Goal: Task Accomplishment & Management: Complete application form

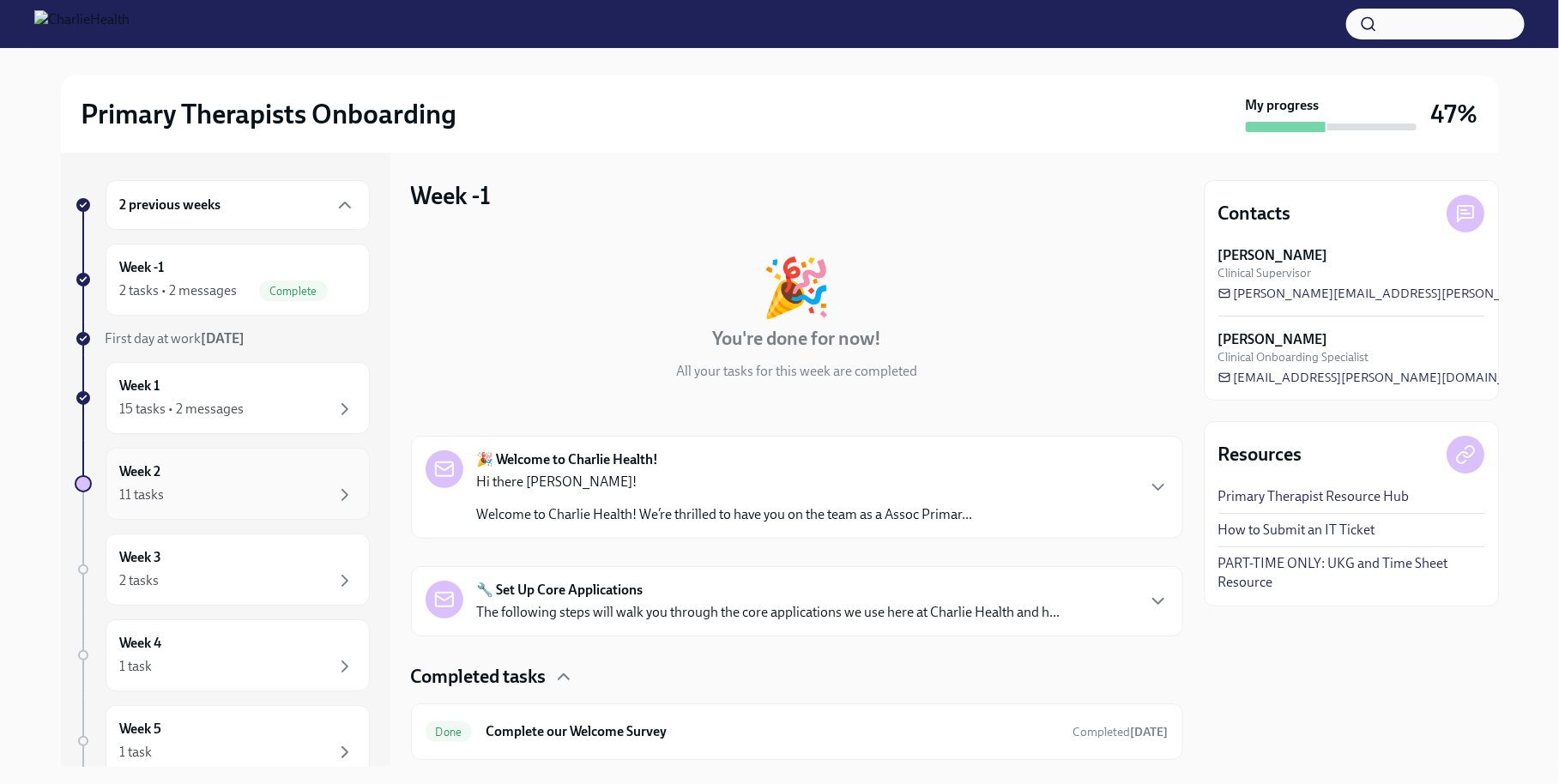
click at [211, 479] on div "Week 2 11 tasks" at bounding box center [238, 484] width 235 height 43
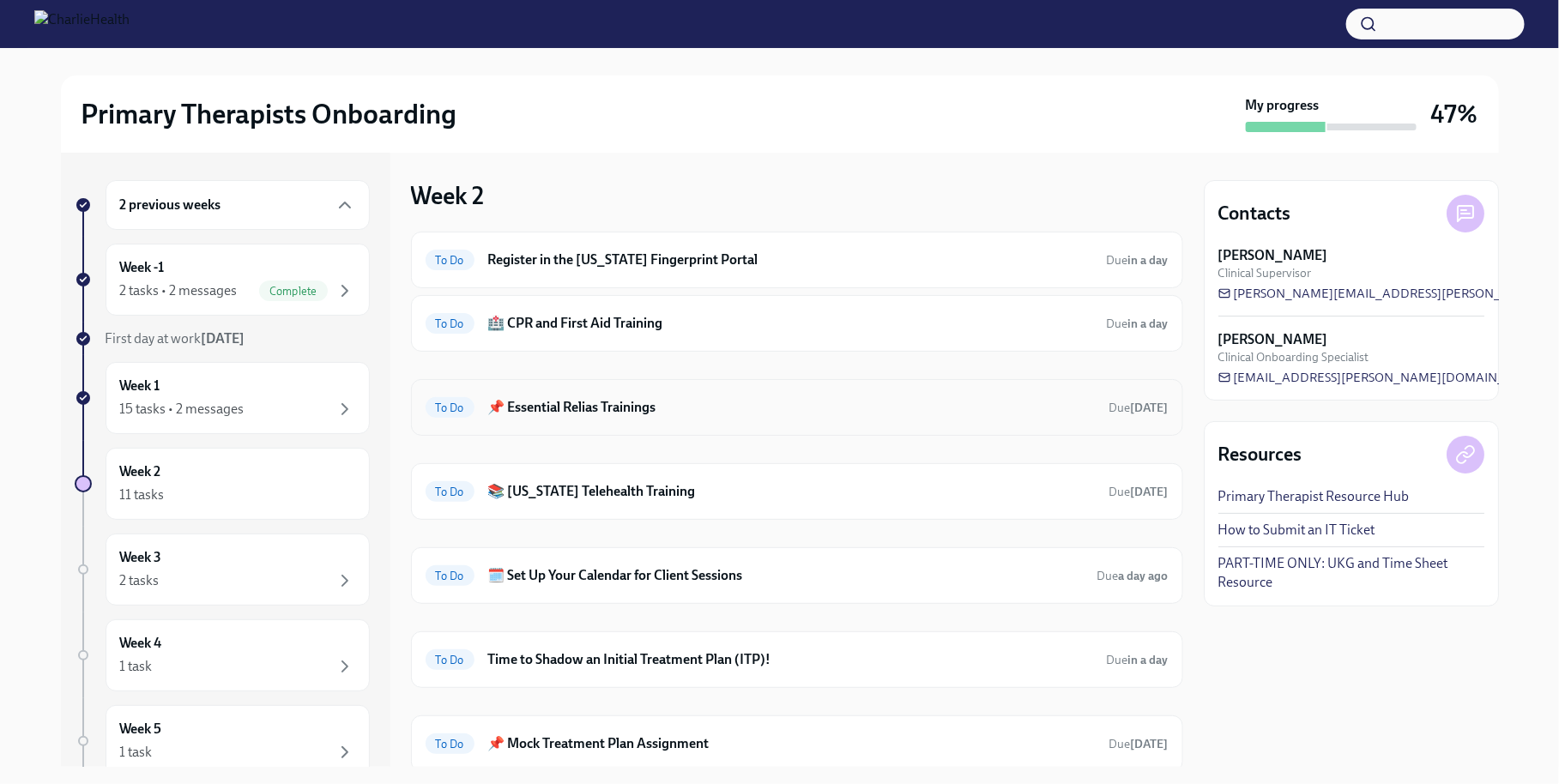
click at [756, 405] on h6 "📌 Essential Relias Trainings" at bounding box center [792, 407] width 608 height 19
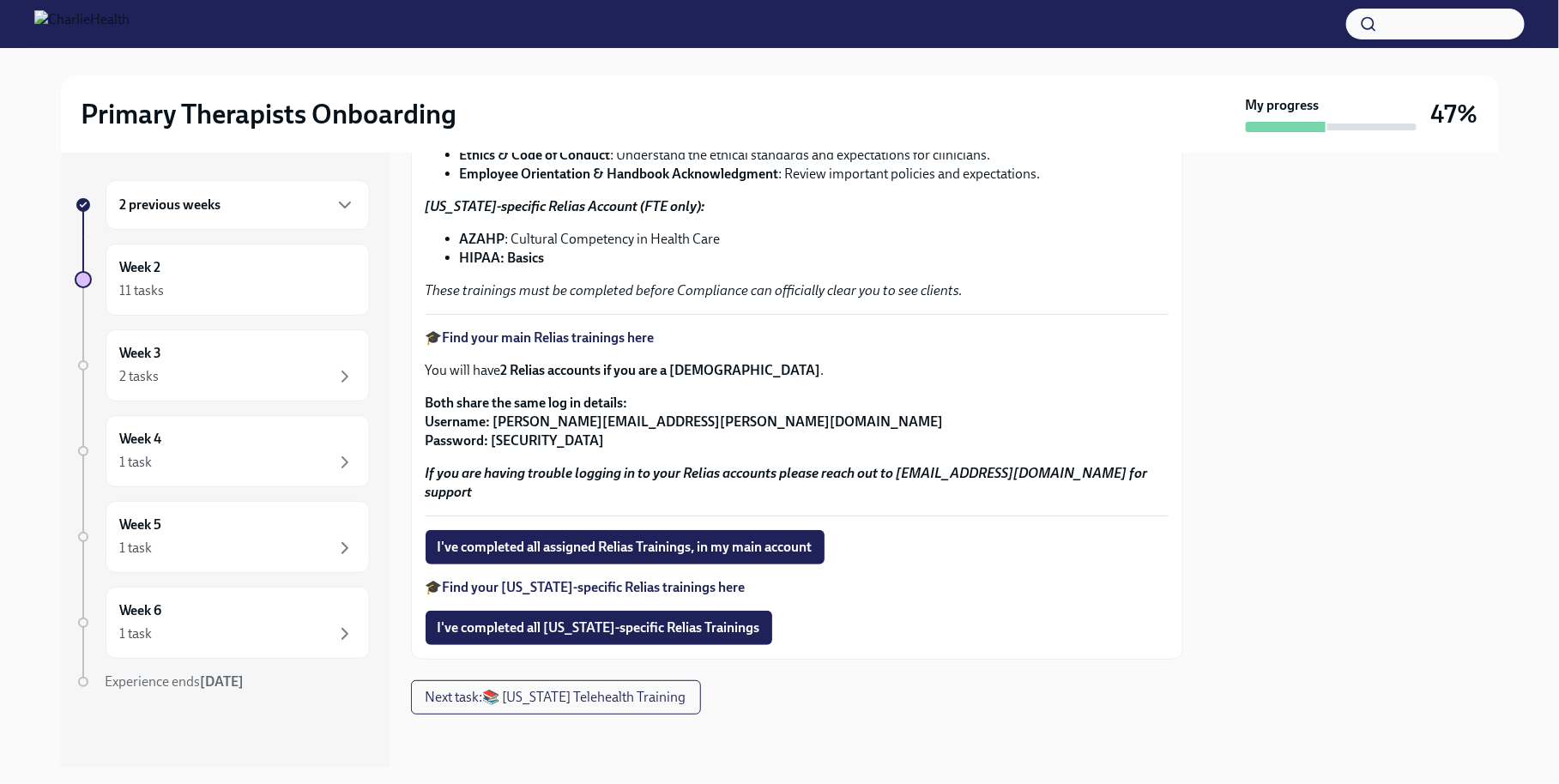
scroll to position [228, 0]
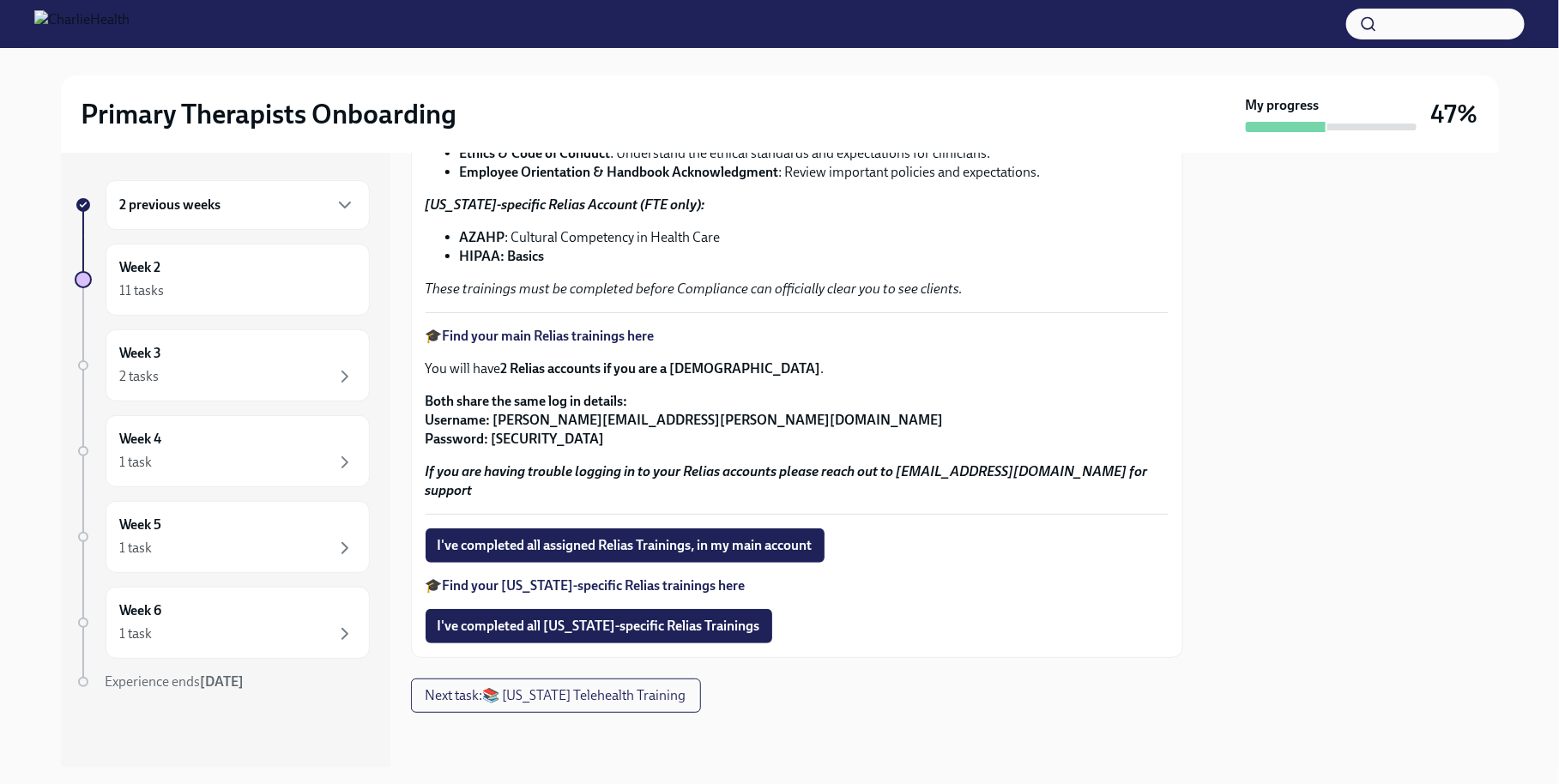
click at [697, 589] on strong "Find your [US_STATE]-specific Relias trainings here" at bounding box center [594, 585] width 303 height 16
click at [212, 269] on div "Week 2 11 tasks" at bounding box center [238, 280] width 235 height 43
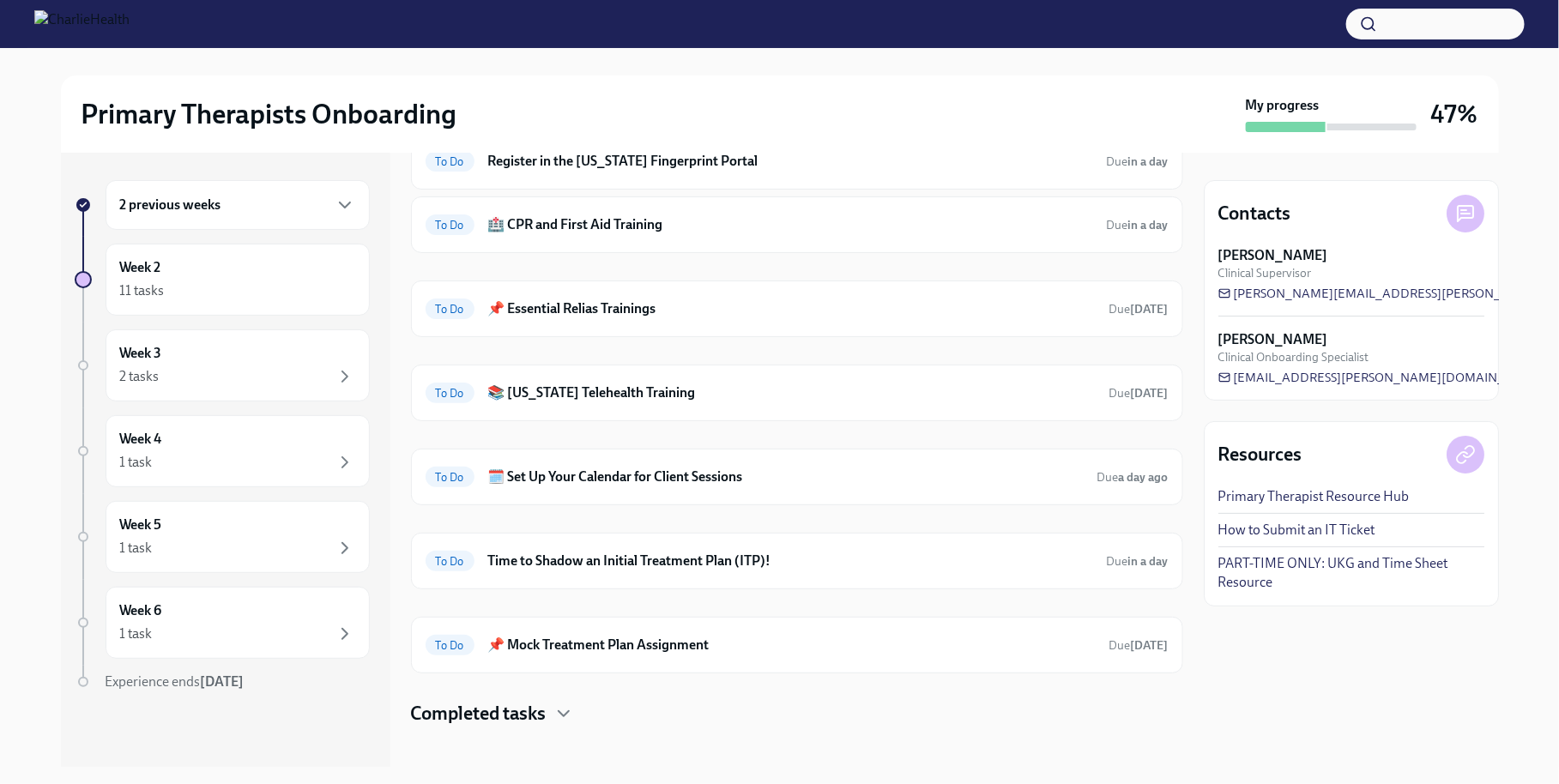
scroll to position [108, 0]
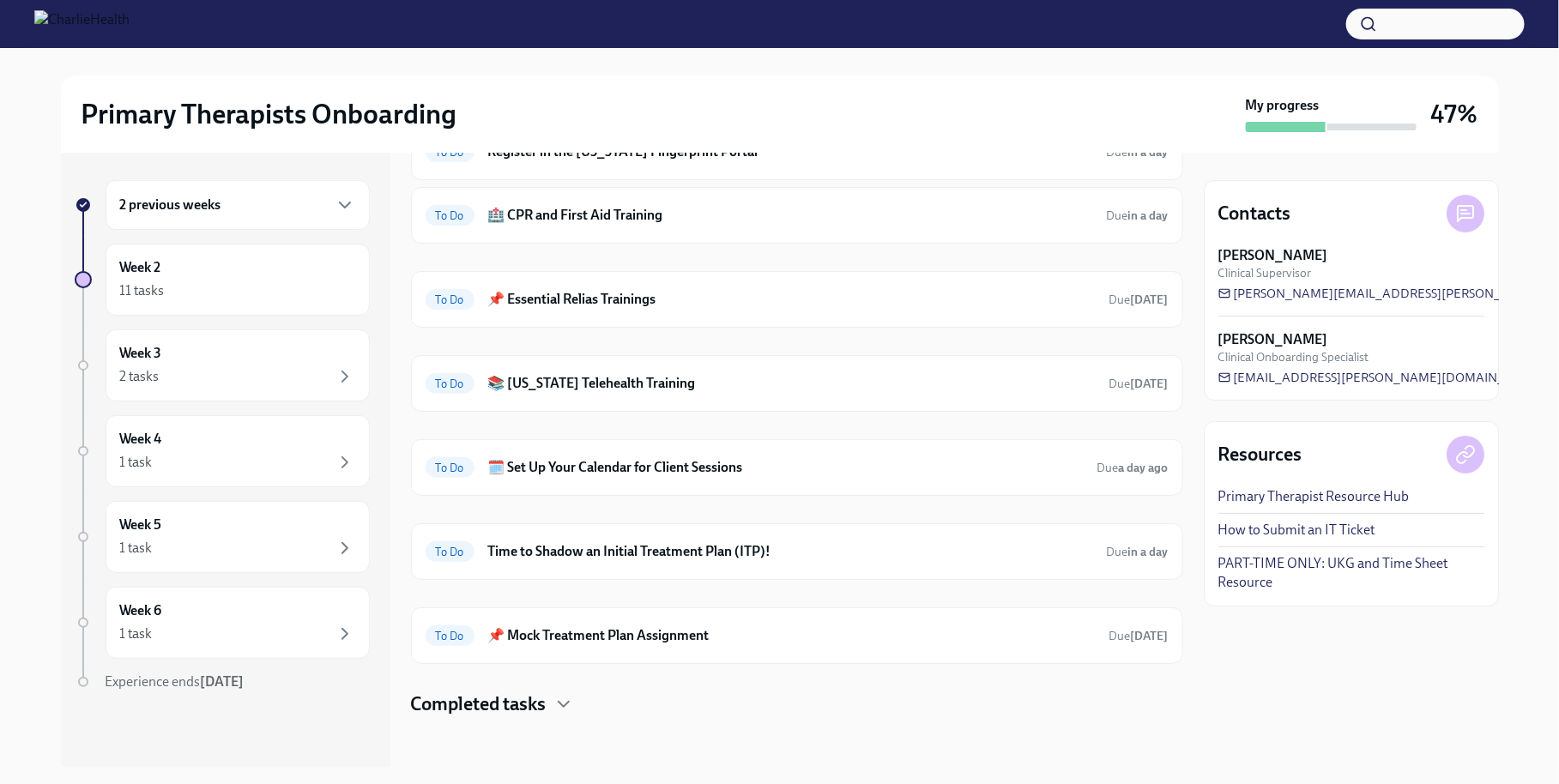
click at [479, 691] on h4 "Completed tasks" at bounding box center [478, 703] width 135 height 26
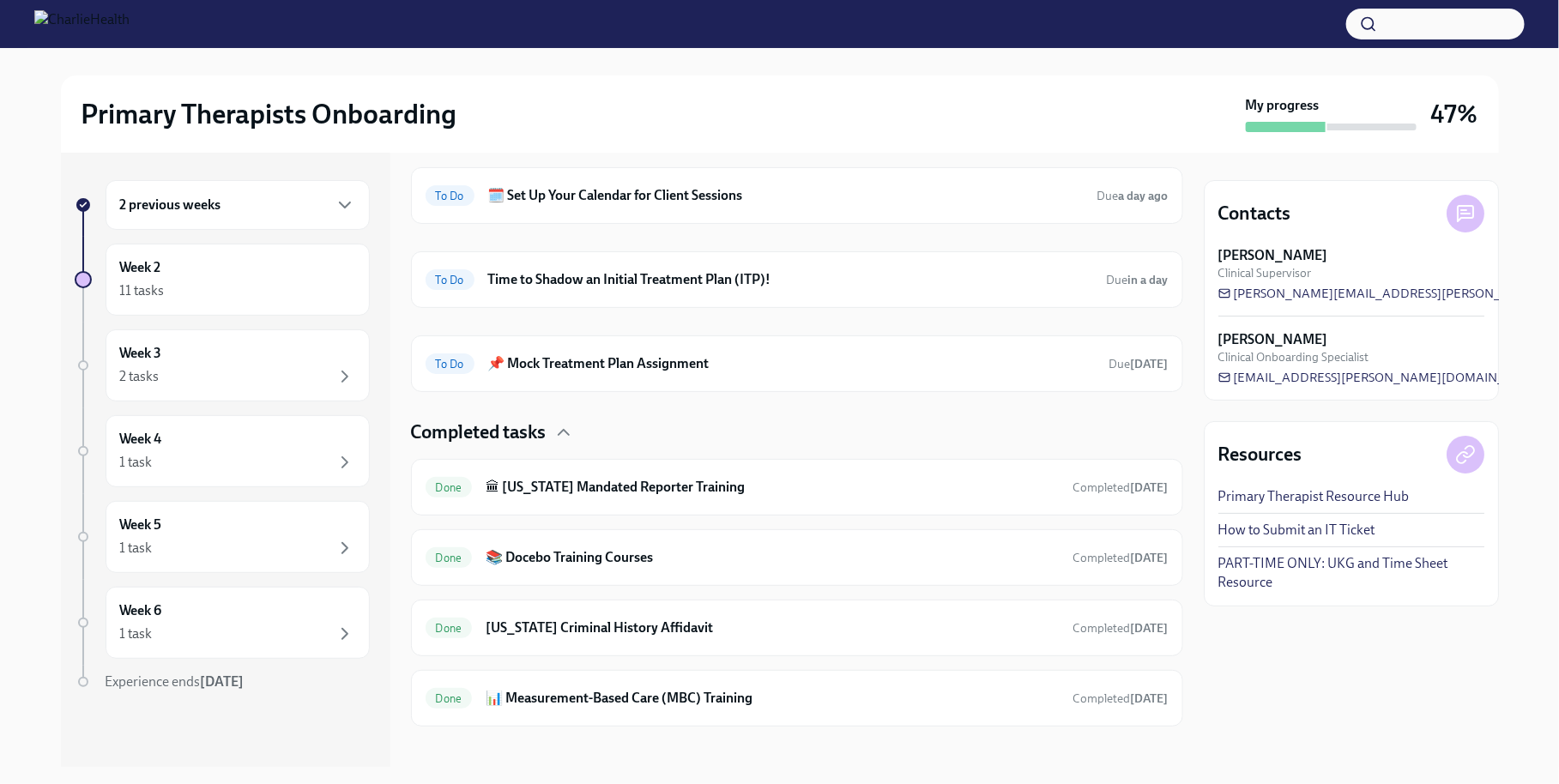
scroll to position [387, 0]
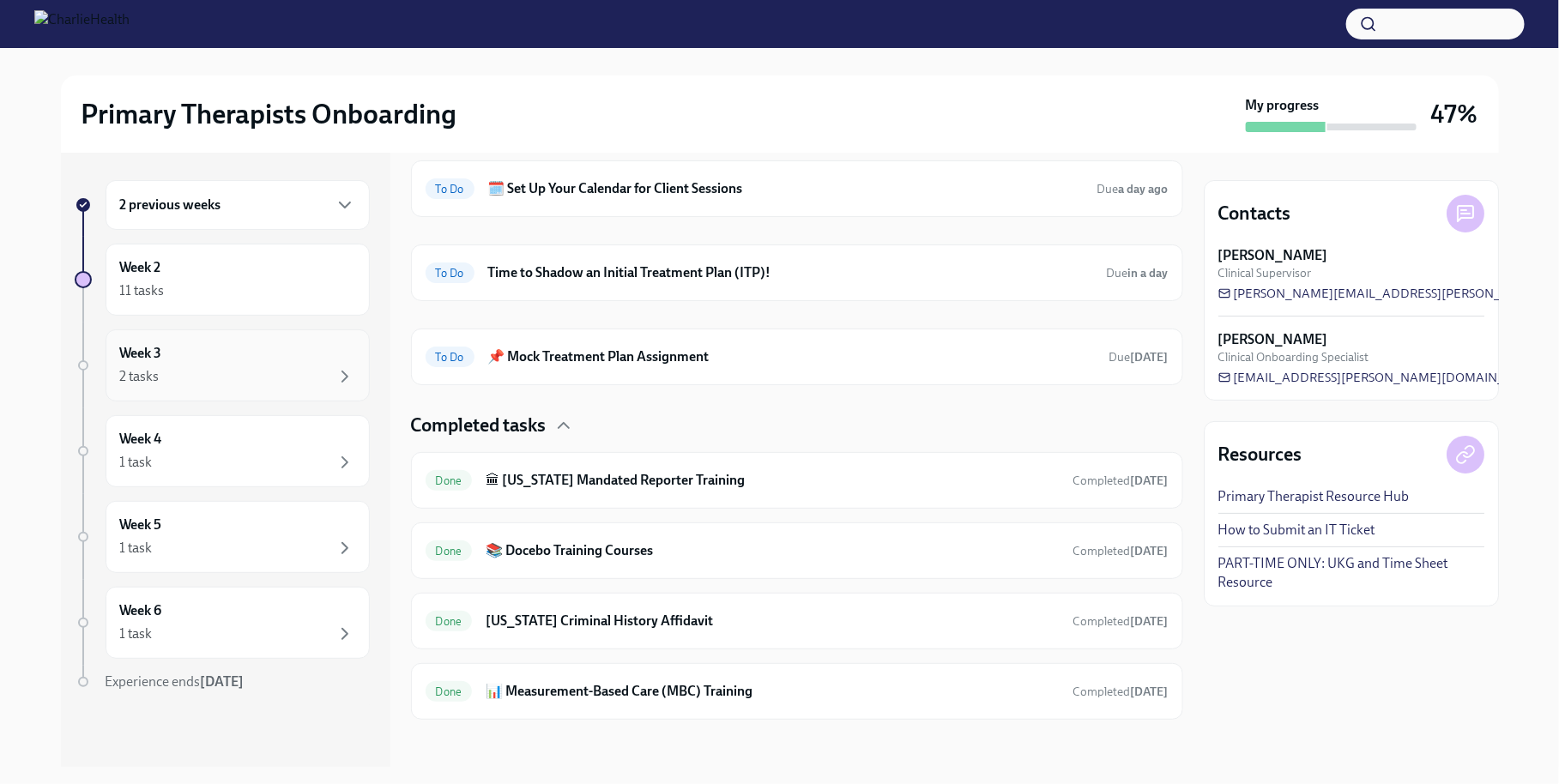
click at [247, 349] on div "Week 3 2 tasks" at bounding box center [238, 366] width 235 height 43
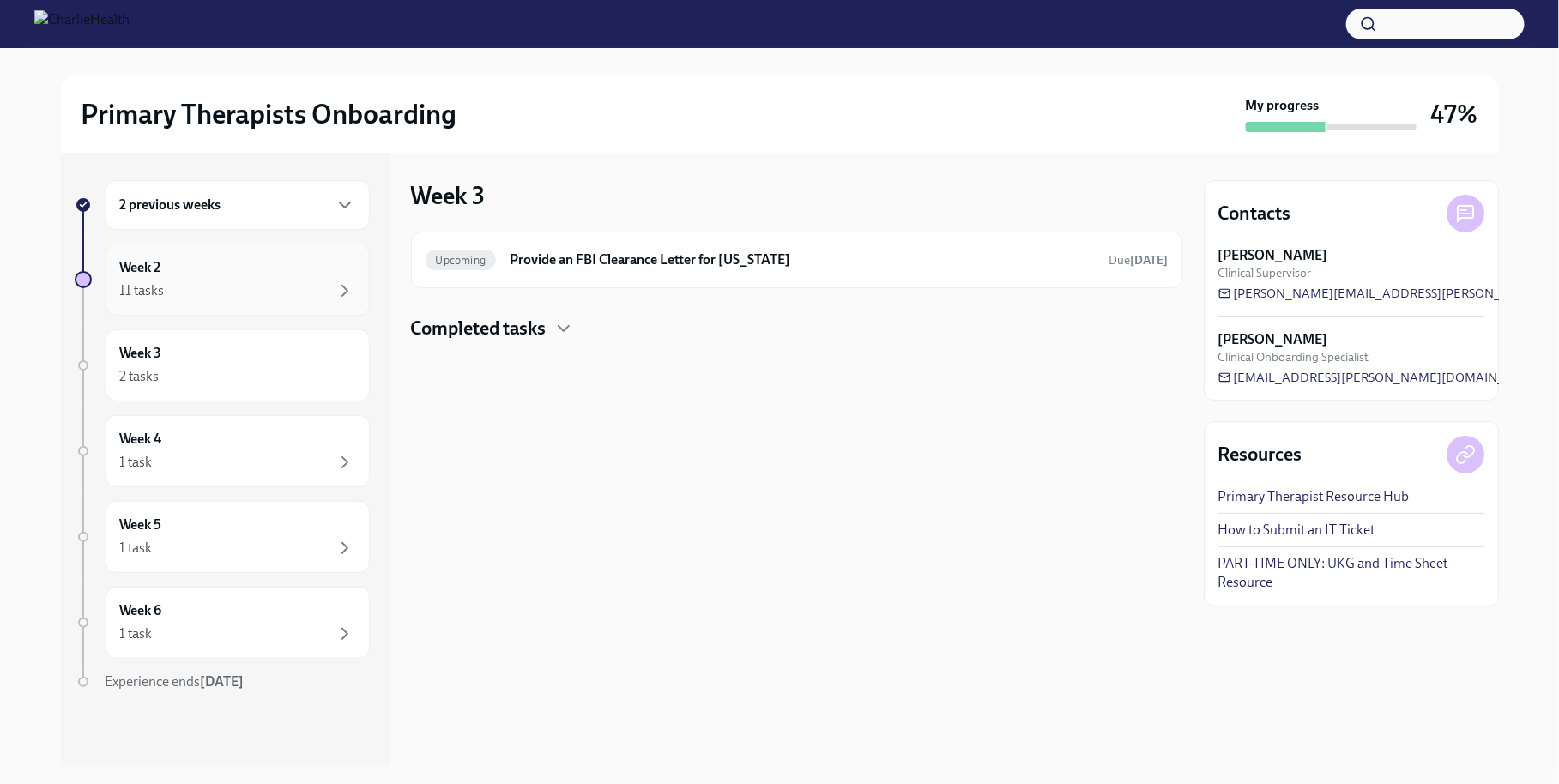
click at [282, 291] on div "11 tasks" at bounding box center [238, 290] width 235 height 21
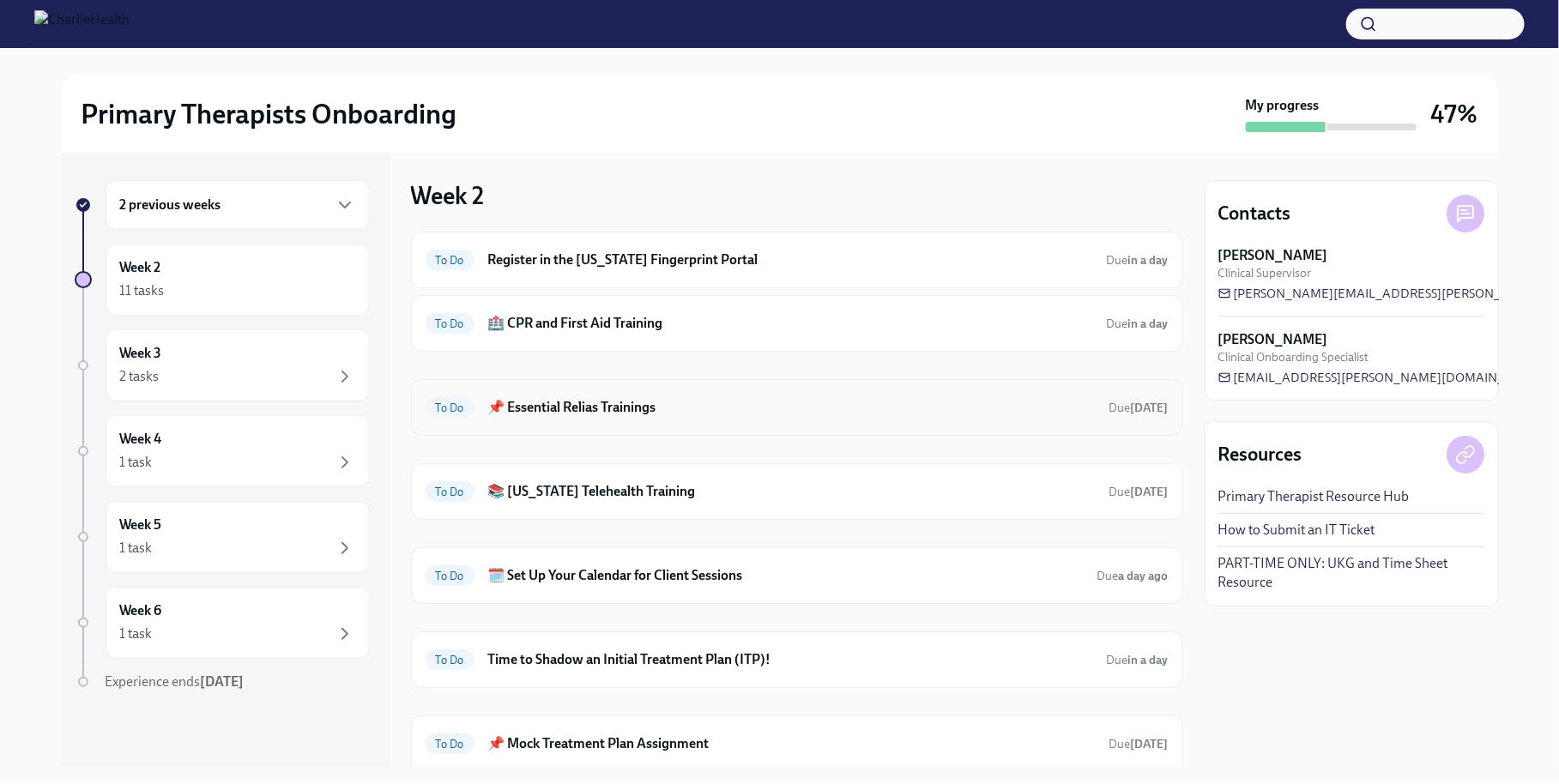
click at [637, 399] on h6 "📌 Essential Relias Trainings" at bounding box center [792, 407] width 608 height 19
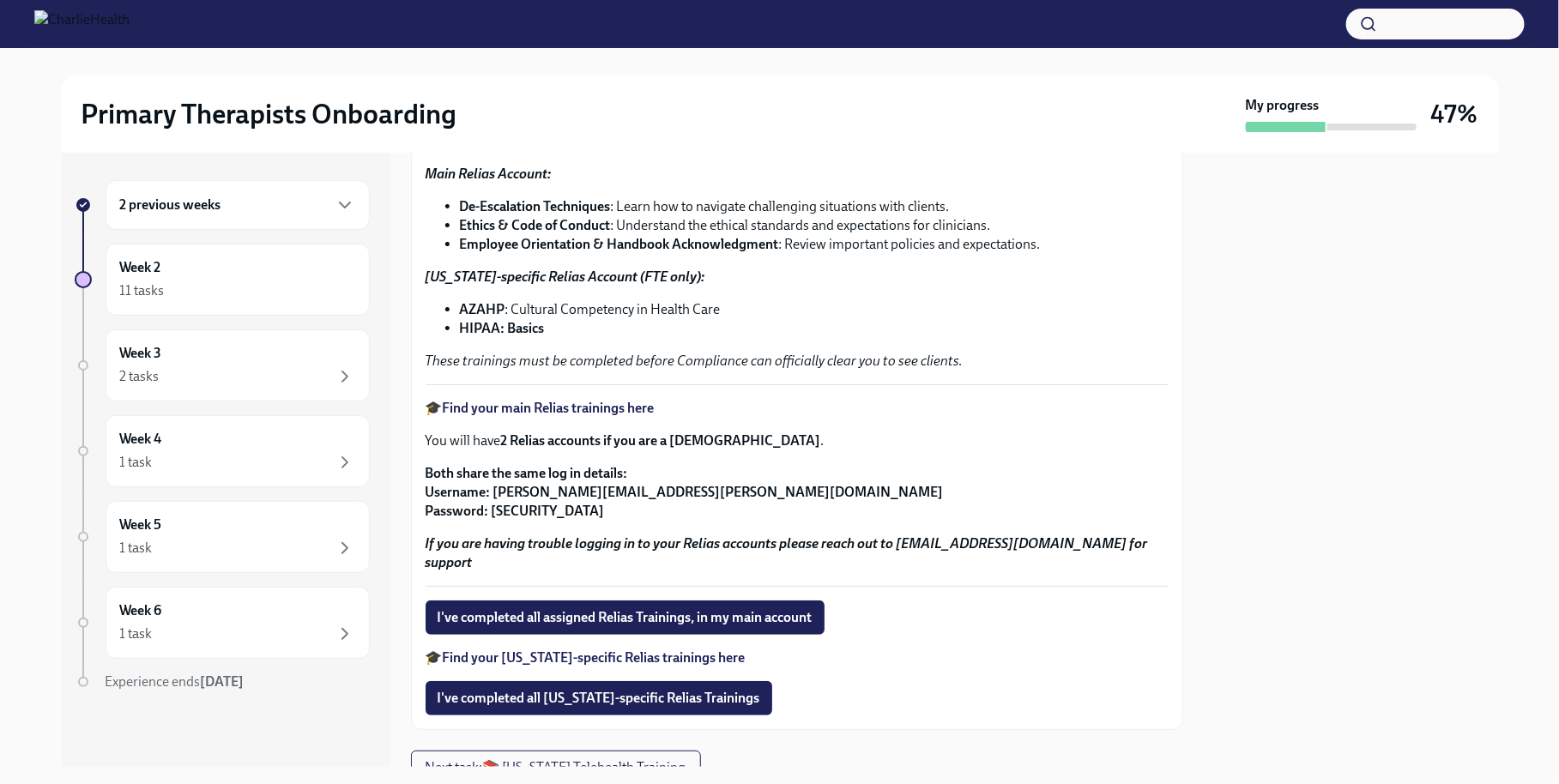
scroll to position [228, 0]
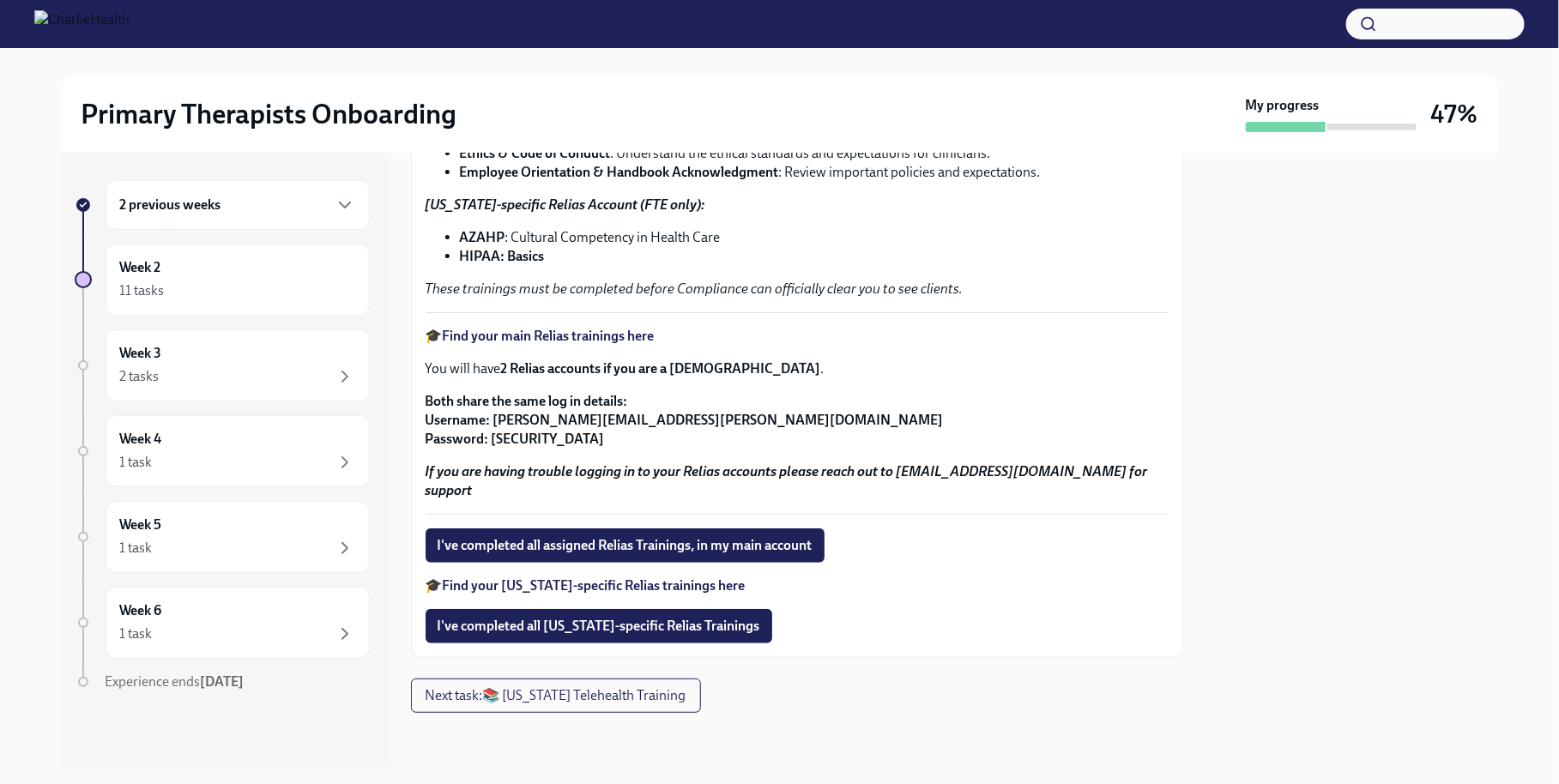
click at [620, 333] on strong "Find your main Relias trainings here" at bounding box center [549, 336] width 212 height 16
click at [308, 364] on div "Week 3 2 tasks" at bounding box center [238, 366] width 235 height 43
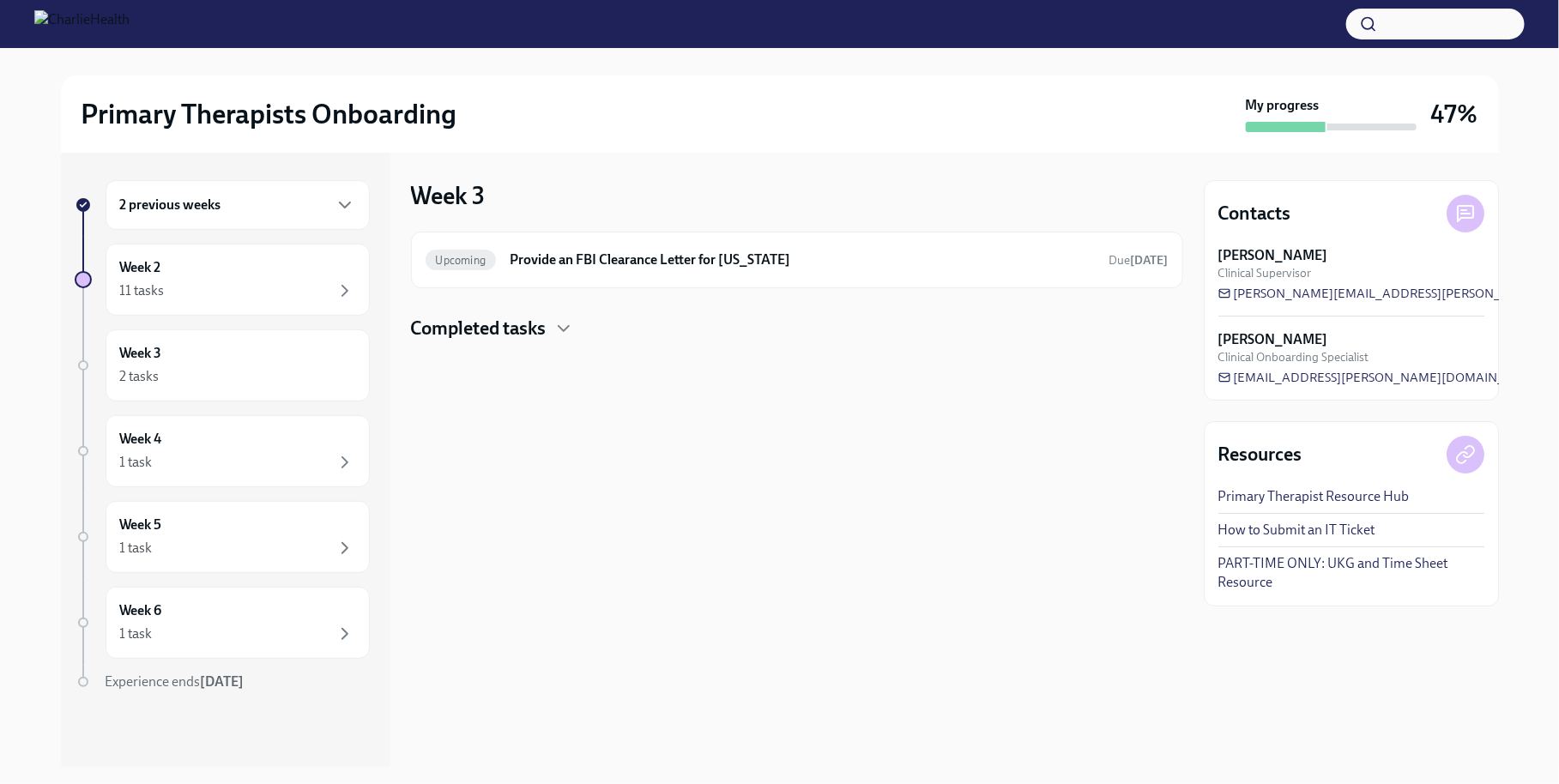
click at [475, 329] on h4 "Completed tasks" at bounding box center [478, 328] width 135 height 26
click at [257, 455] on div "1 task" at bounding box center [238, 461] width 235 height 21
click at [287, 293] on div "11 tasks" at bounding box center [238, 290] width 235 height 21
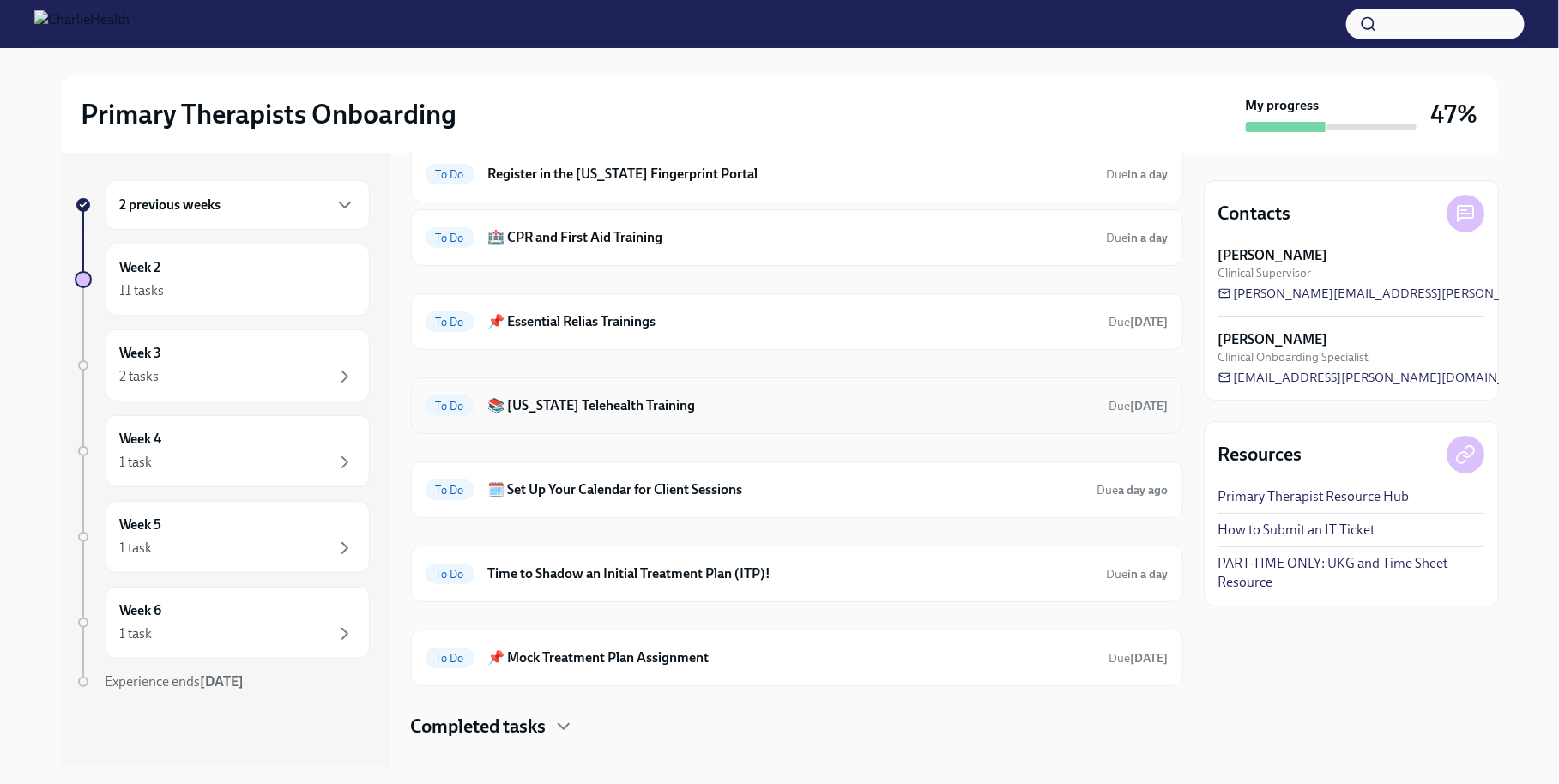
scroll to position [87, 0]
click at [614, 395] on h6 "📚 [US_STATE] Telehealth Training" at bounding box center [792, 404] width 608 height 19
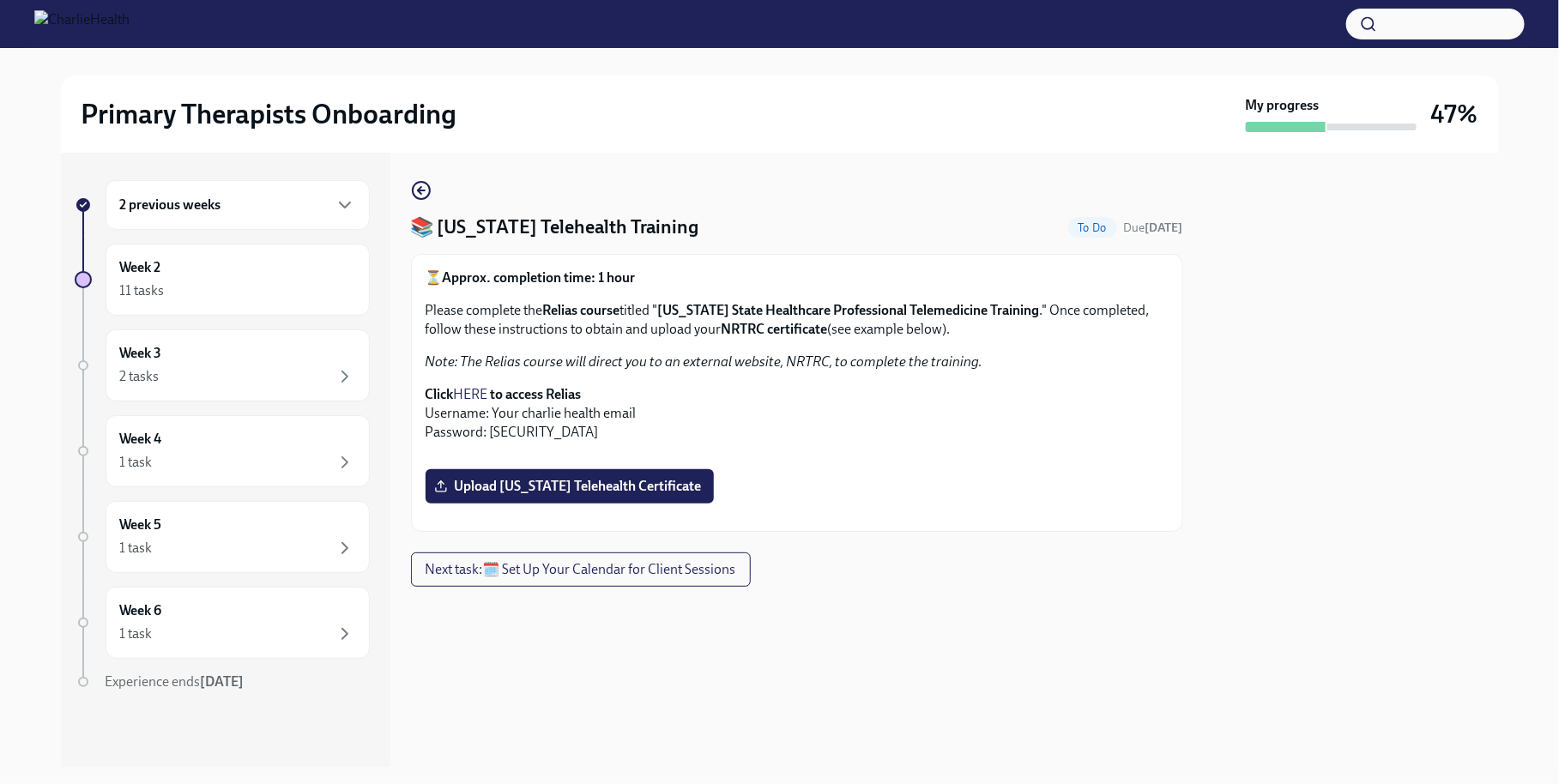
scroll to position [357, 0]
click at [241, 291] on div "11 tasks" at bounding box center [238, 290] width 235 height 21
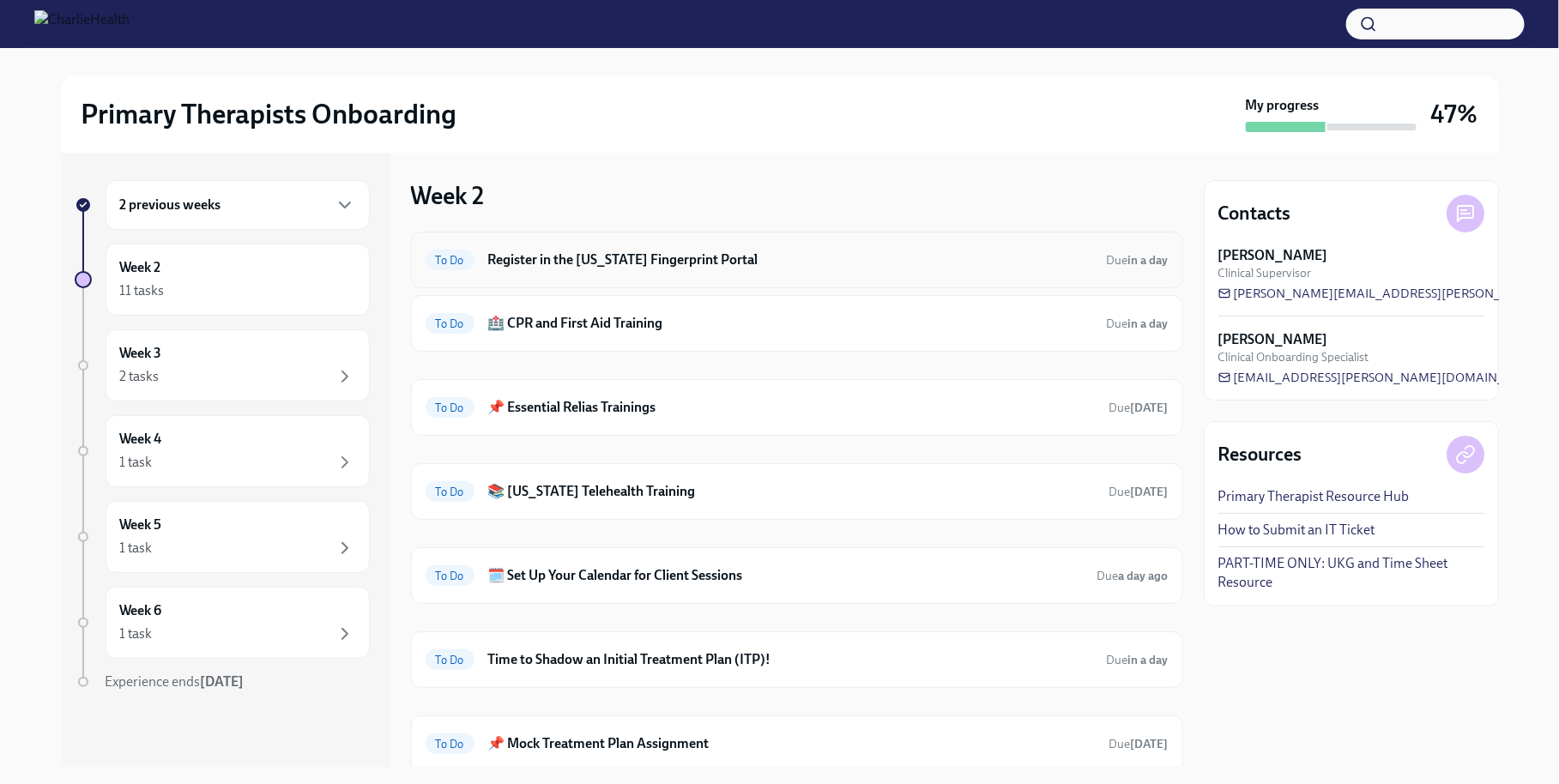
click at [931, 274] on div "To Do Register in the [US_STATE] Fingerprint Portal Due in a day" at bounding box center [796, 259] width 772 height 56
click at [866, 261] on h6 "Register in the [US_STATE] Fingerprint Portal" at bounding box center [791, 259] width 605 height 19
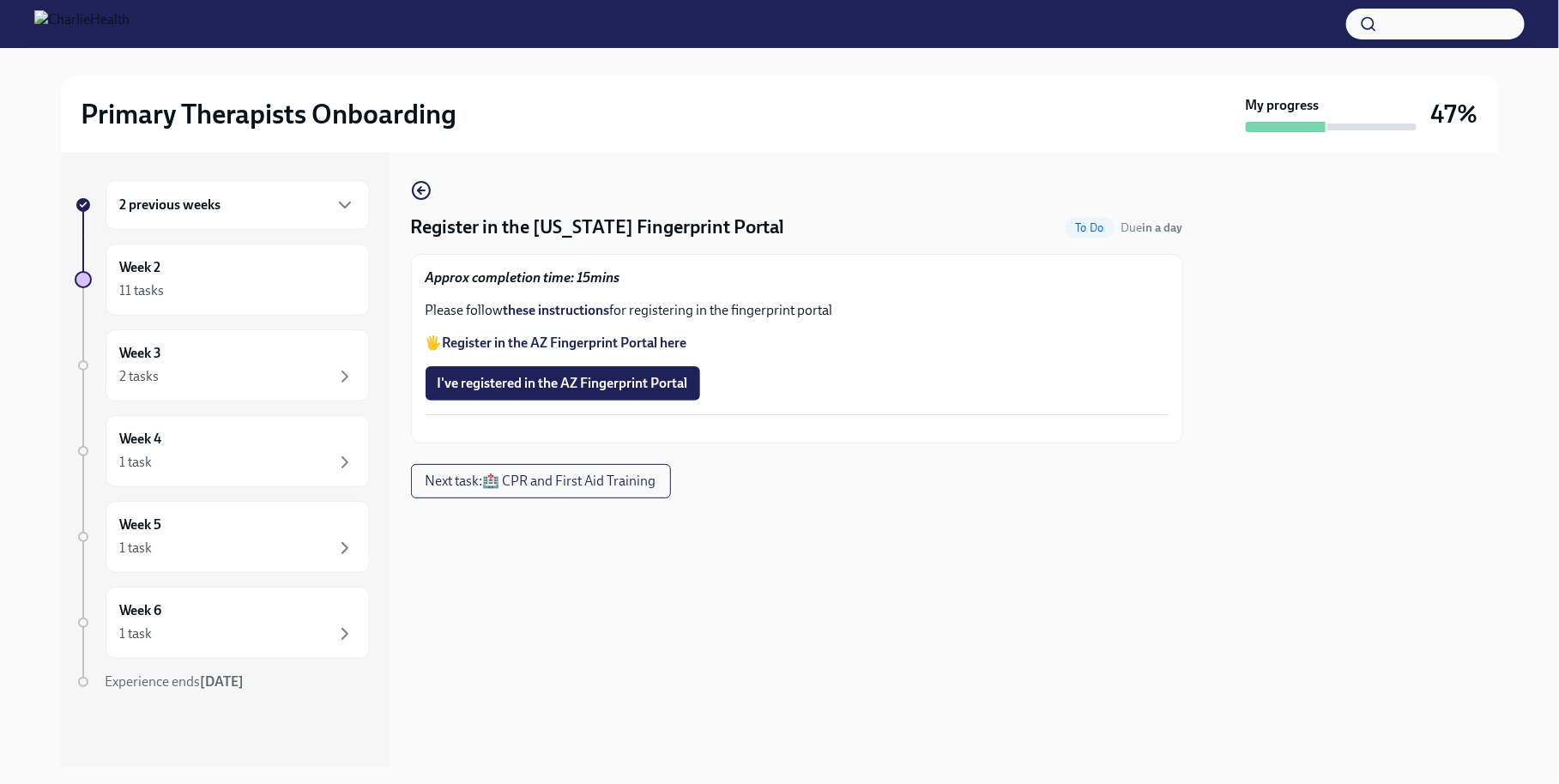
click at [570, 312] on strong "these instructions" at bounding box center [557, 310] width 107 height 16
click at [197, 226] on div "2 previous weeks" at bounding box center [238, 205] width 264 height 50
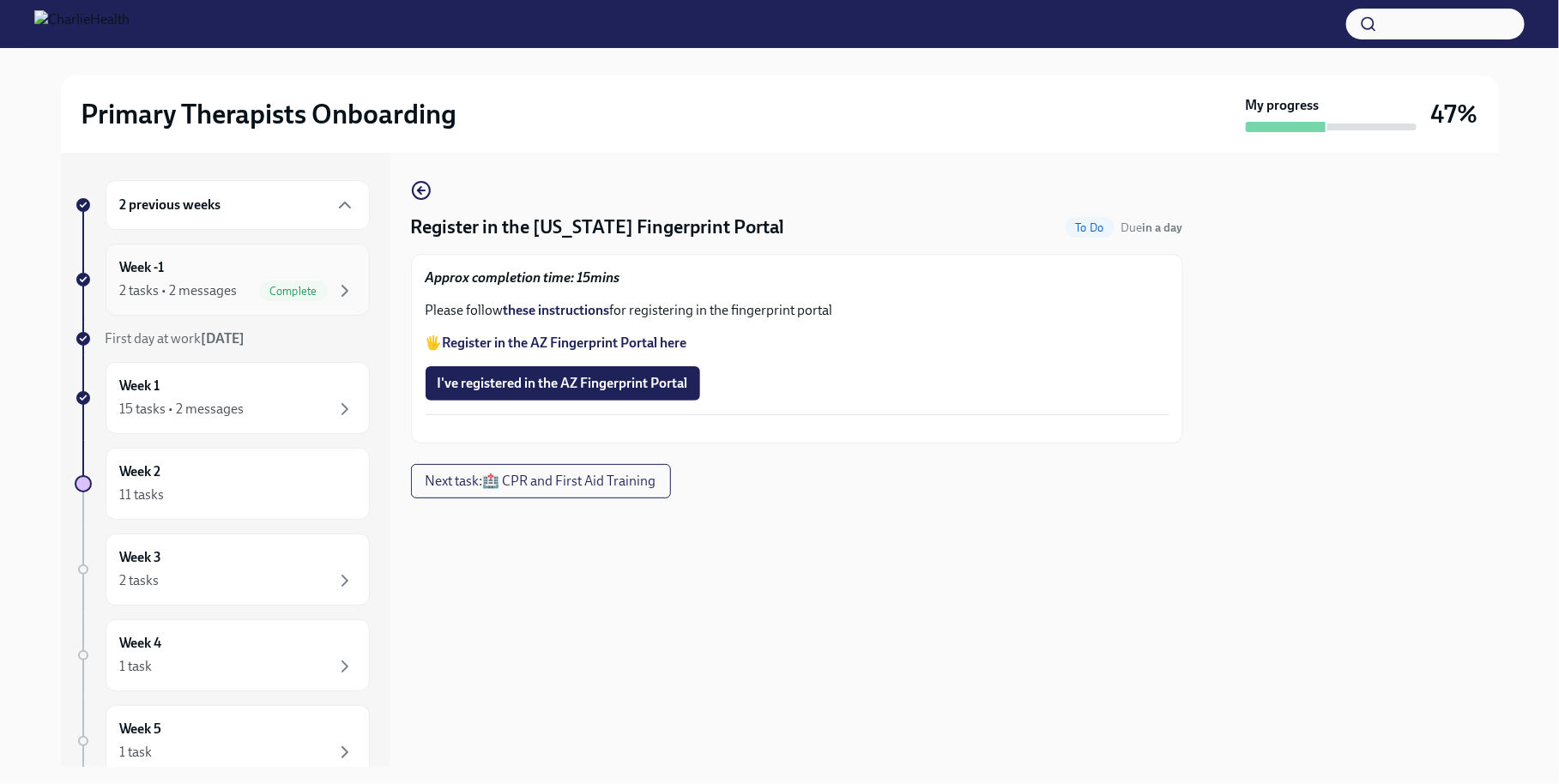
click at [186, 266] on div "Week -1 2 tasks • 2 messages Complete" at bounding box center [238, 280] width 235 height 43
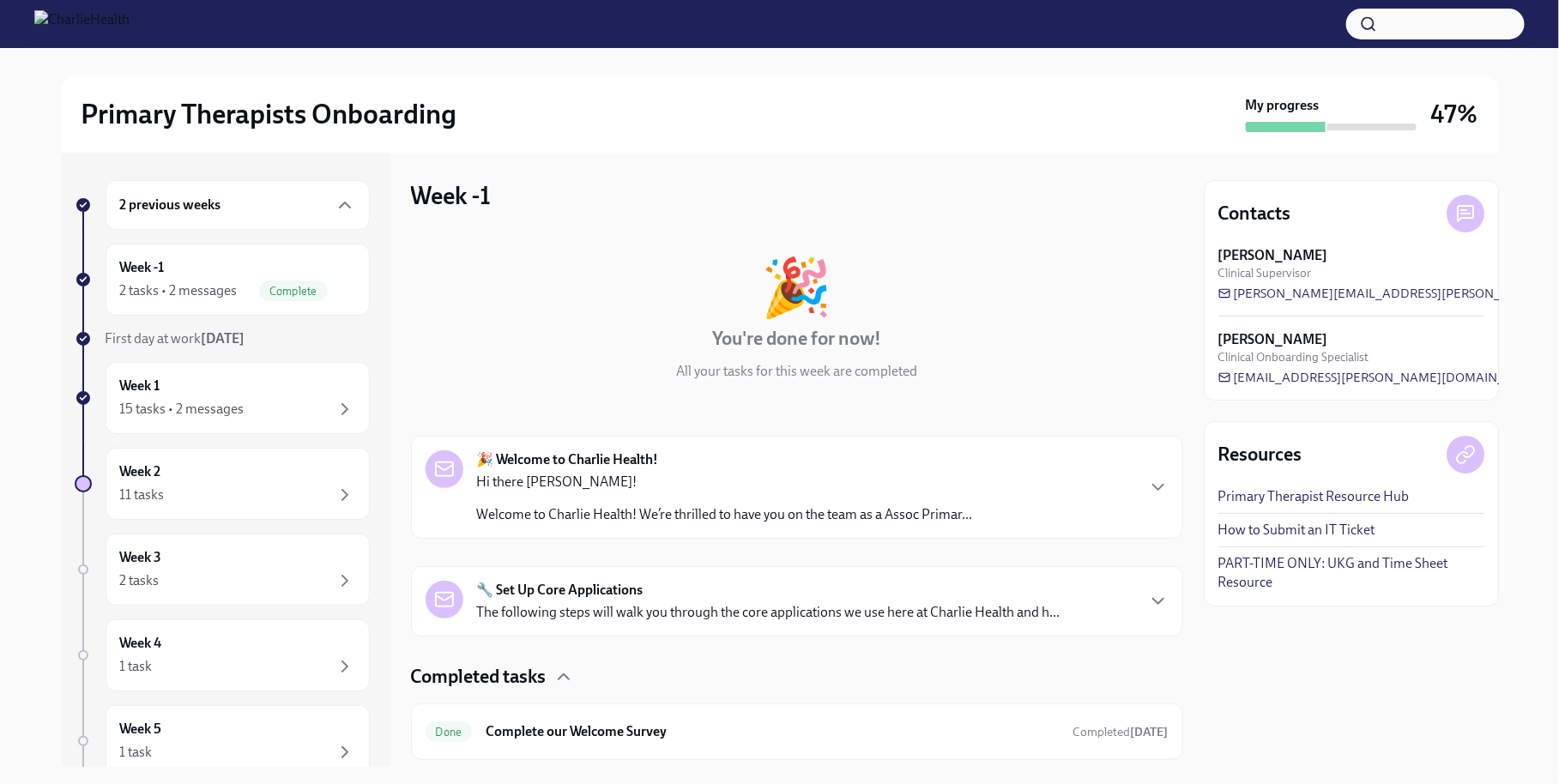
click at [582, 477] on p "Hi there [PERSON_NAME]!" at bounding box center [724, 481] width 496 height 19
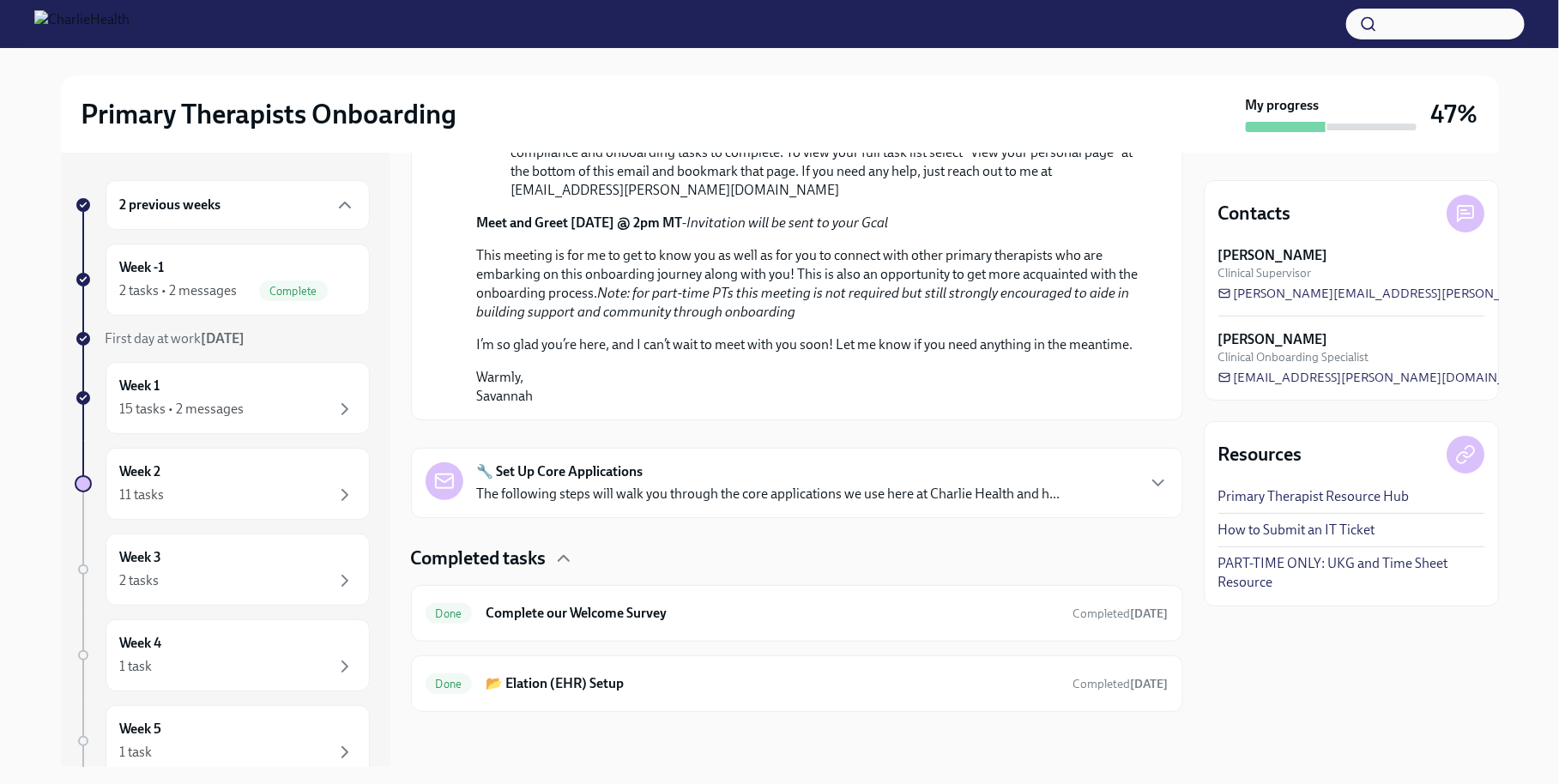
click at [601, 487] on p "The following steps will walk you through the core applications we use here at …" at bounding box center [768, 494] width 584 height 19
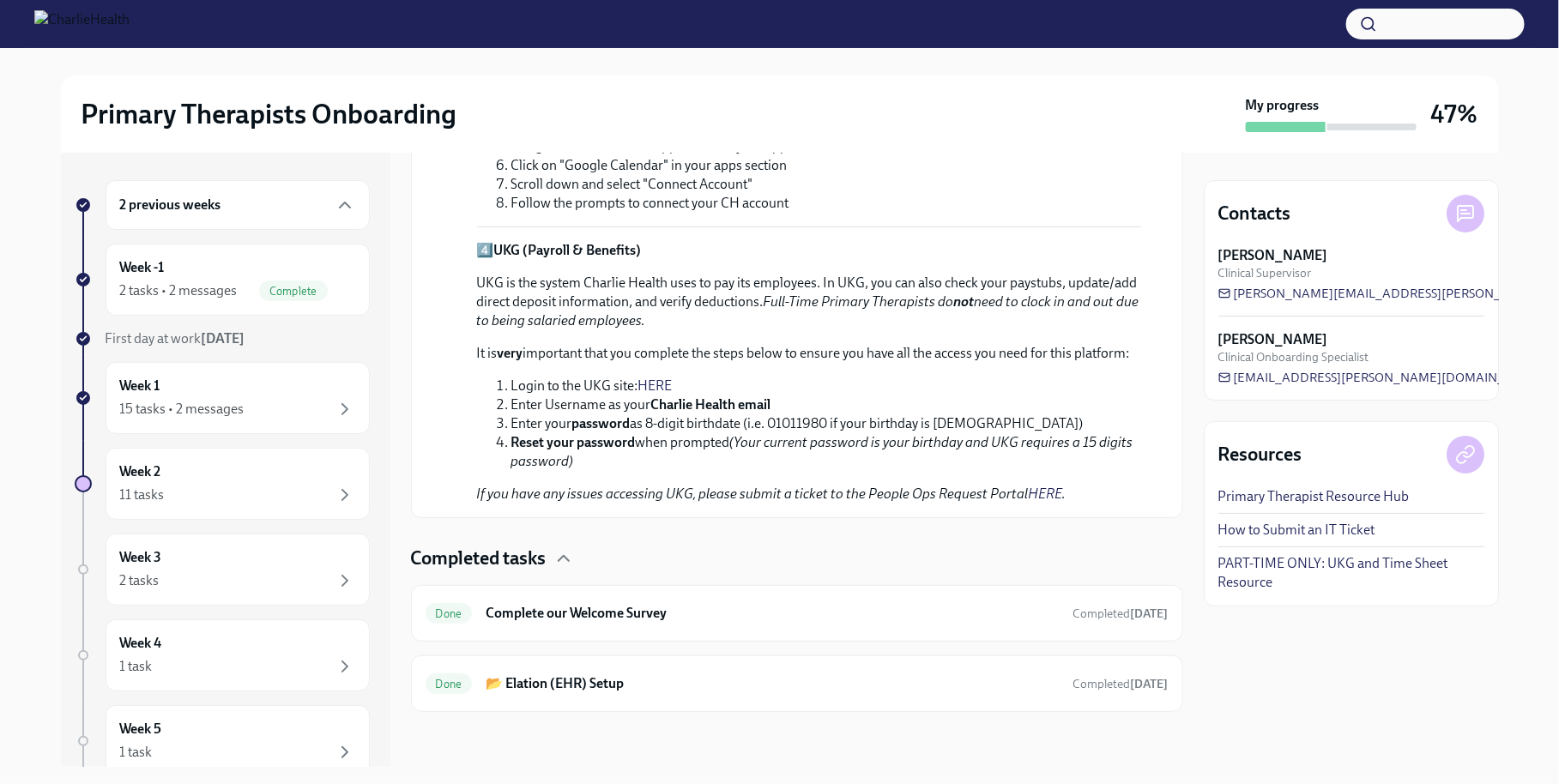
scroll to position [2160, 0]
click at [236, 208] on div "2 previous weeks" at bounding box center [238, 204] width 235 height 21
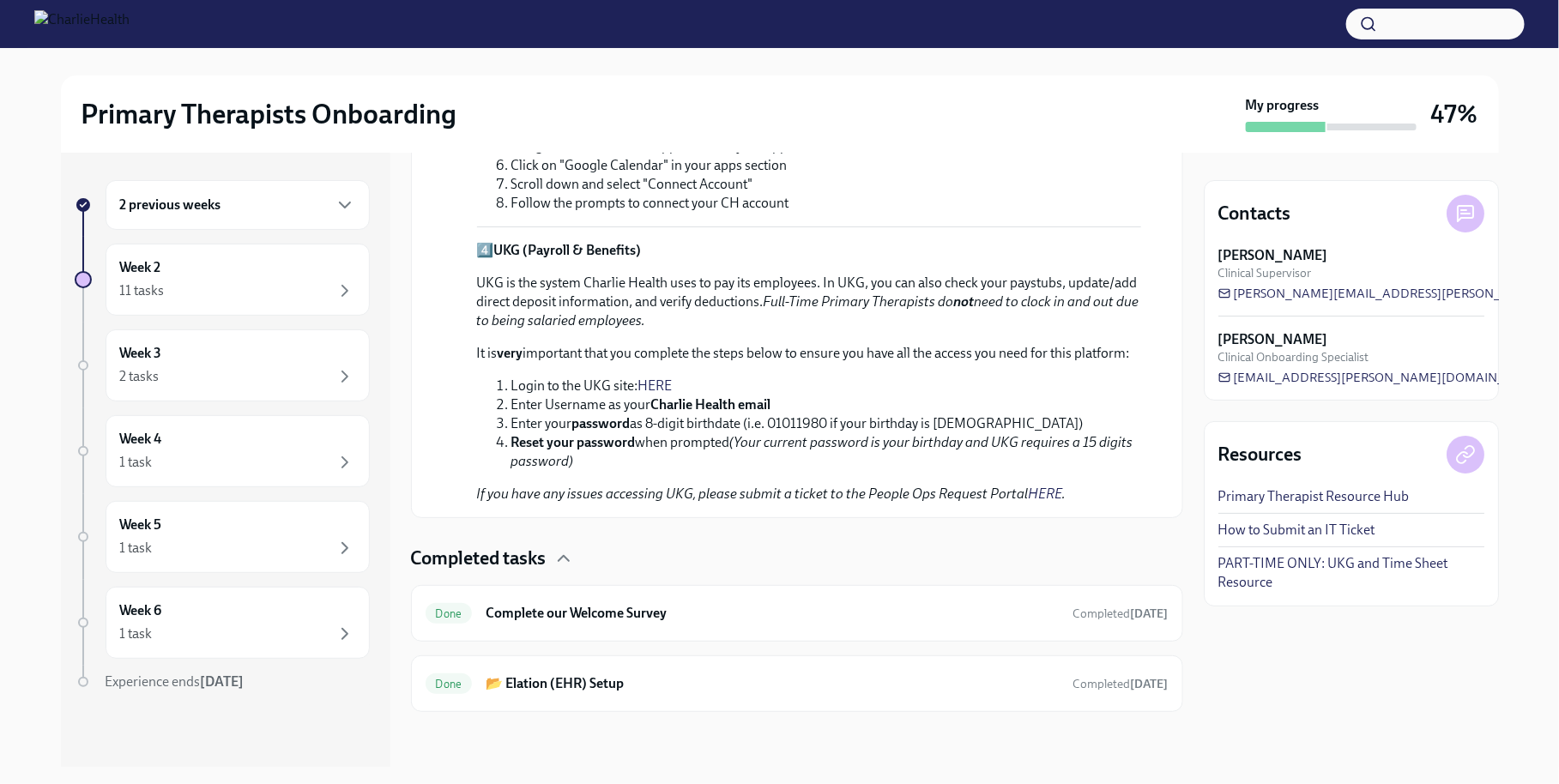
click at [256, 209] on div "2 previous weeks" at bounding box center [238, 204] width 235 height 21
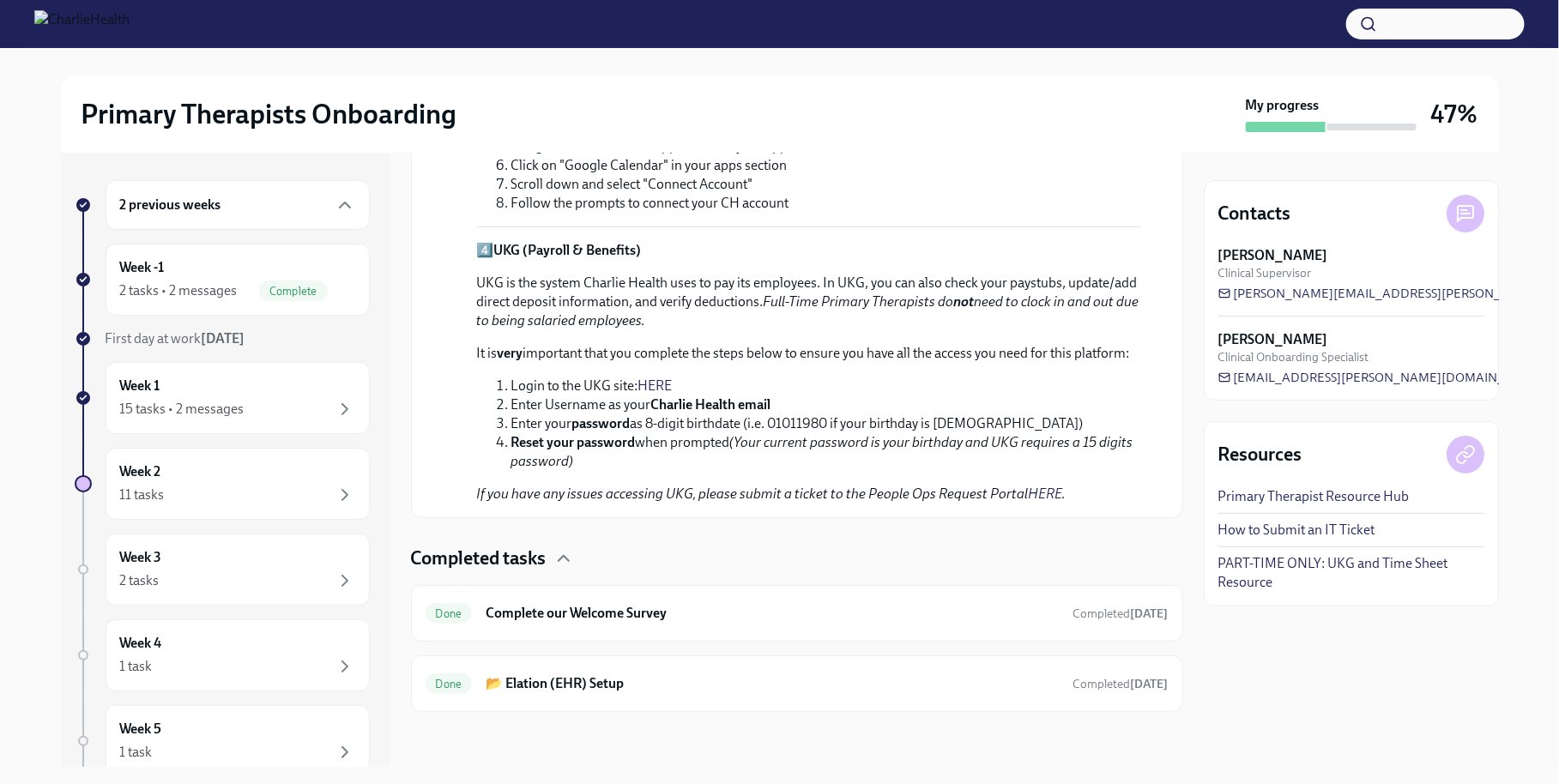
click at [151, 332] on span "First day at work [DATE]" at bounding box center [176, 338] width 140 height 16
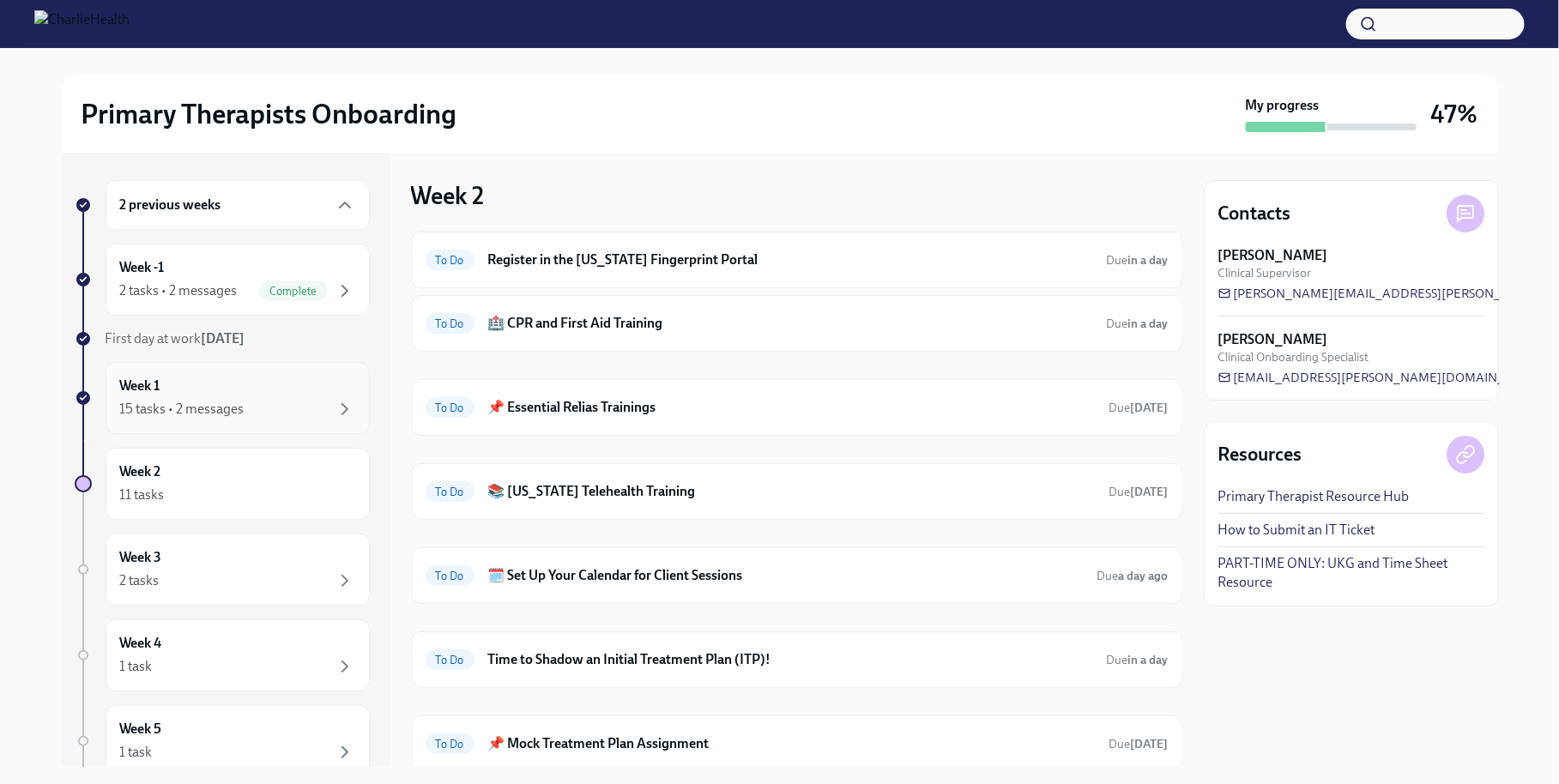
click at [194, 376] on div "Week 1 15 tasks • 2 messages" at bounding box center [238, 398] width 235 height 43
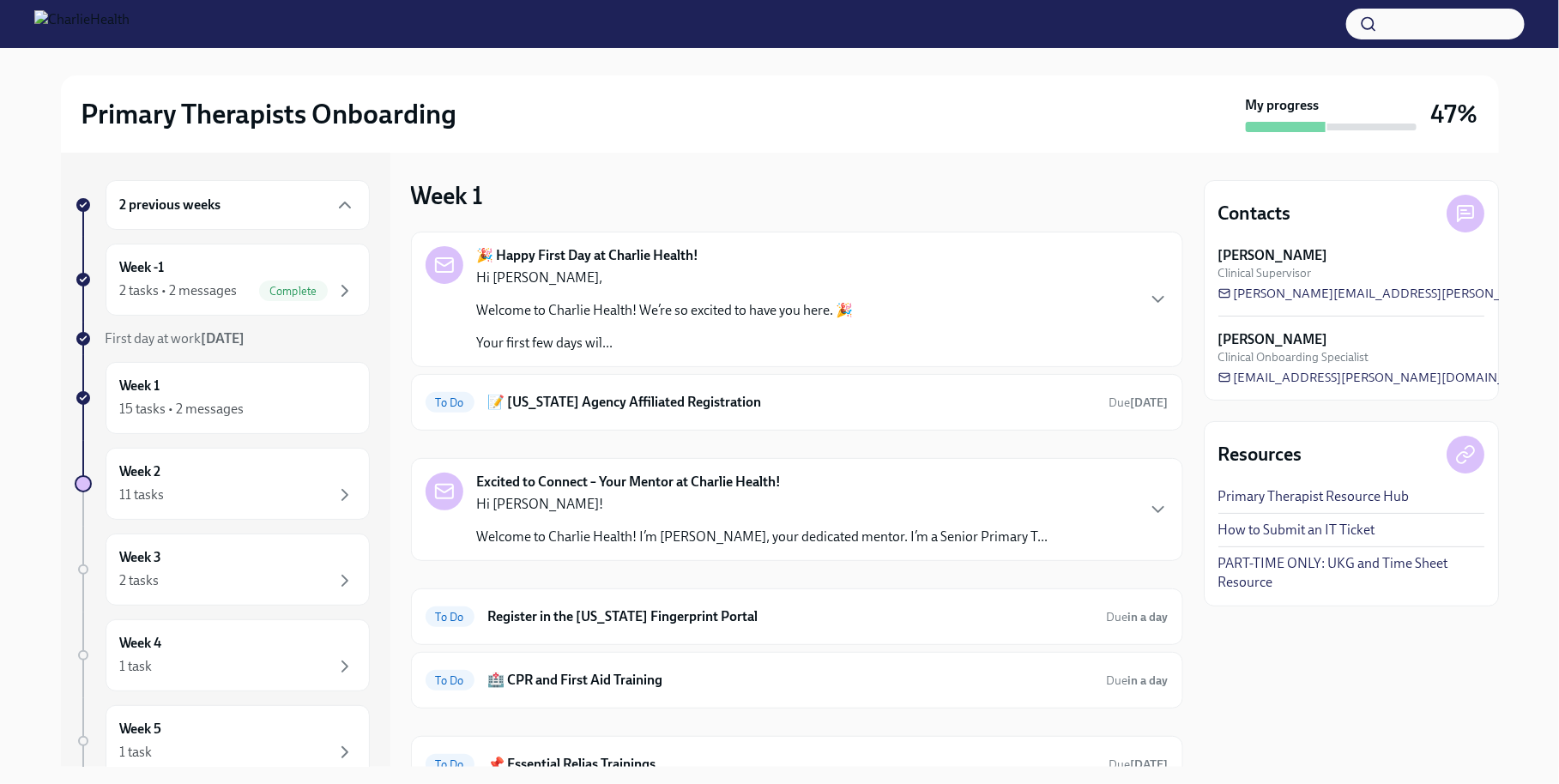
click at [584, 308] on p "Welcome to Charlie Health! We’re so excited to have you here. 🎉" at bounding box center [665, 310] width 377 height 19
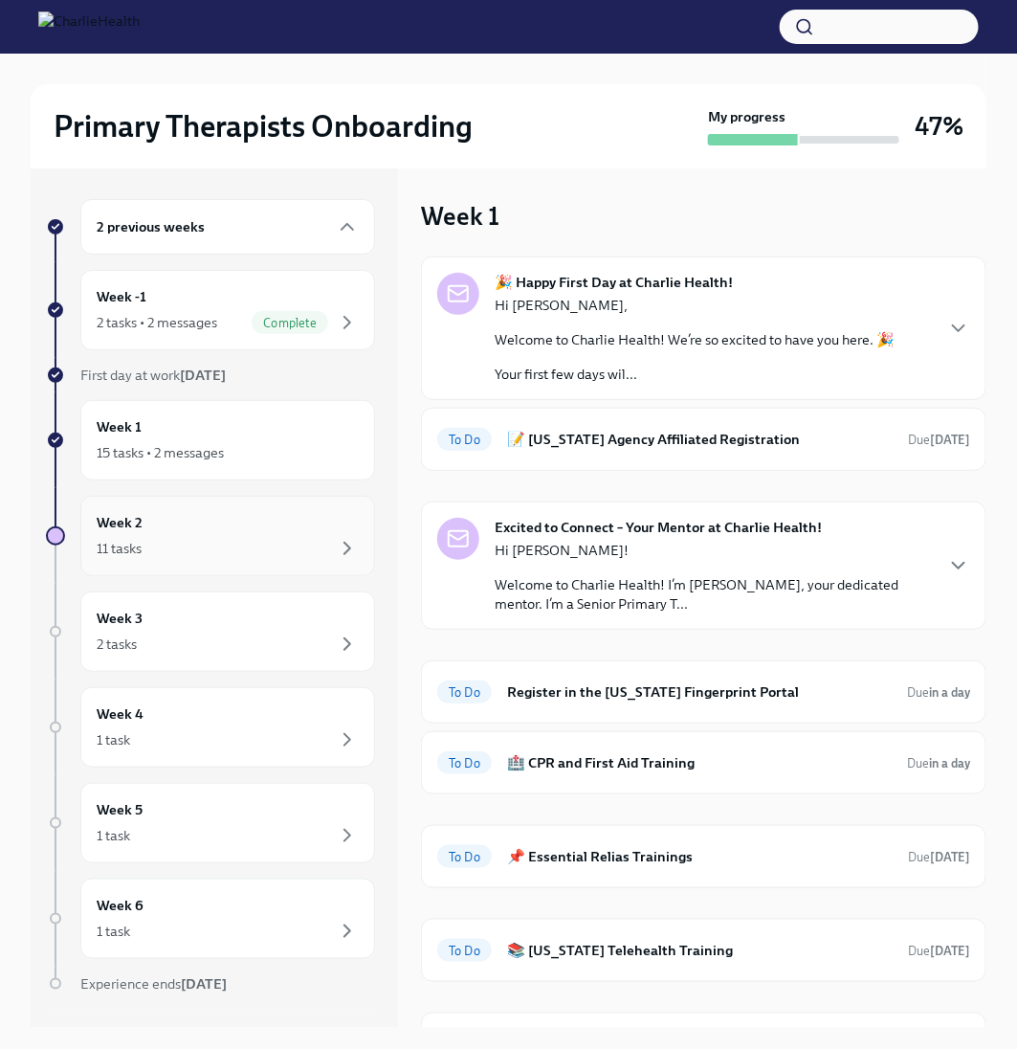
click at [281, 531] on div "Week 2 11 tasks" at bounding box center [228, 536] width 262 height 48
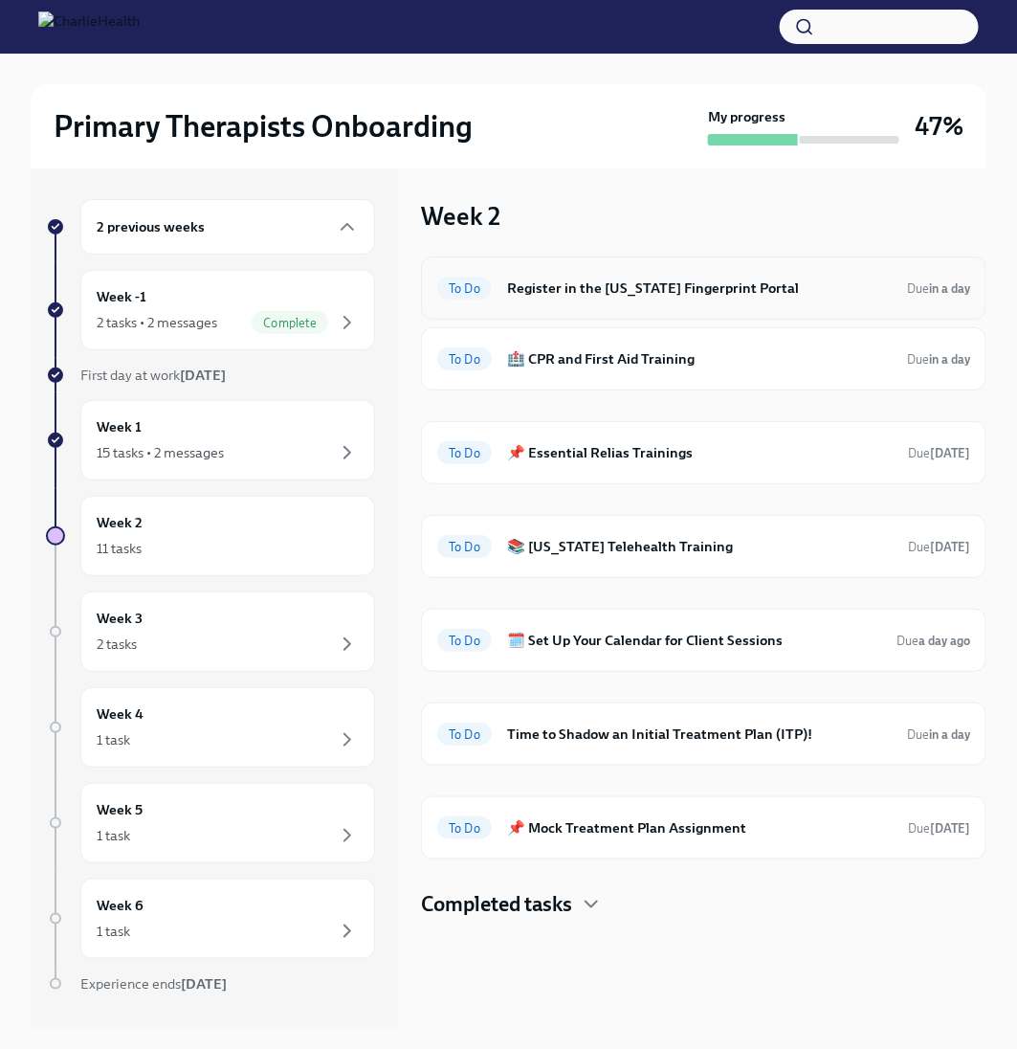
click at [754, 282] on h6 "Register in the [US_STATE] Fingerprint Portal" at bounding box center [699, 288] width 385 height 21
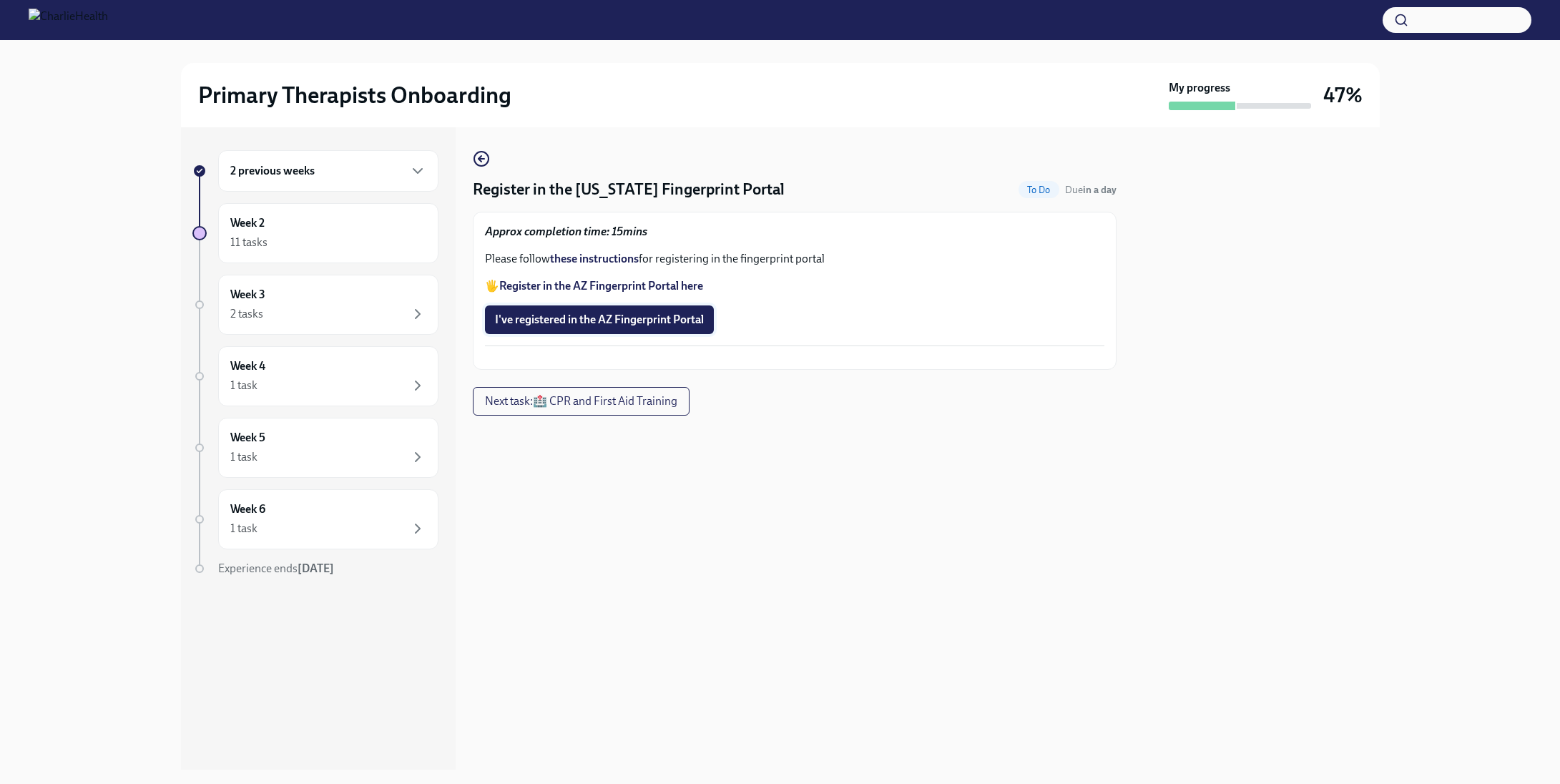
click at [670, 324] on span "I've registered in the AZ Fingerprint Portal" at bounding box center [599, 319] width 209 height 14
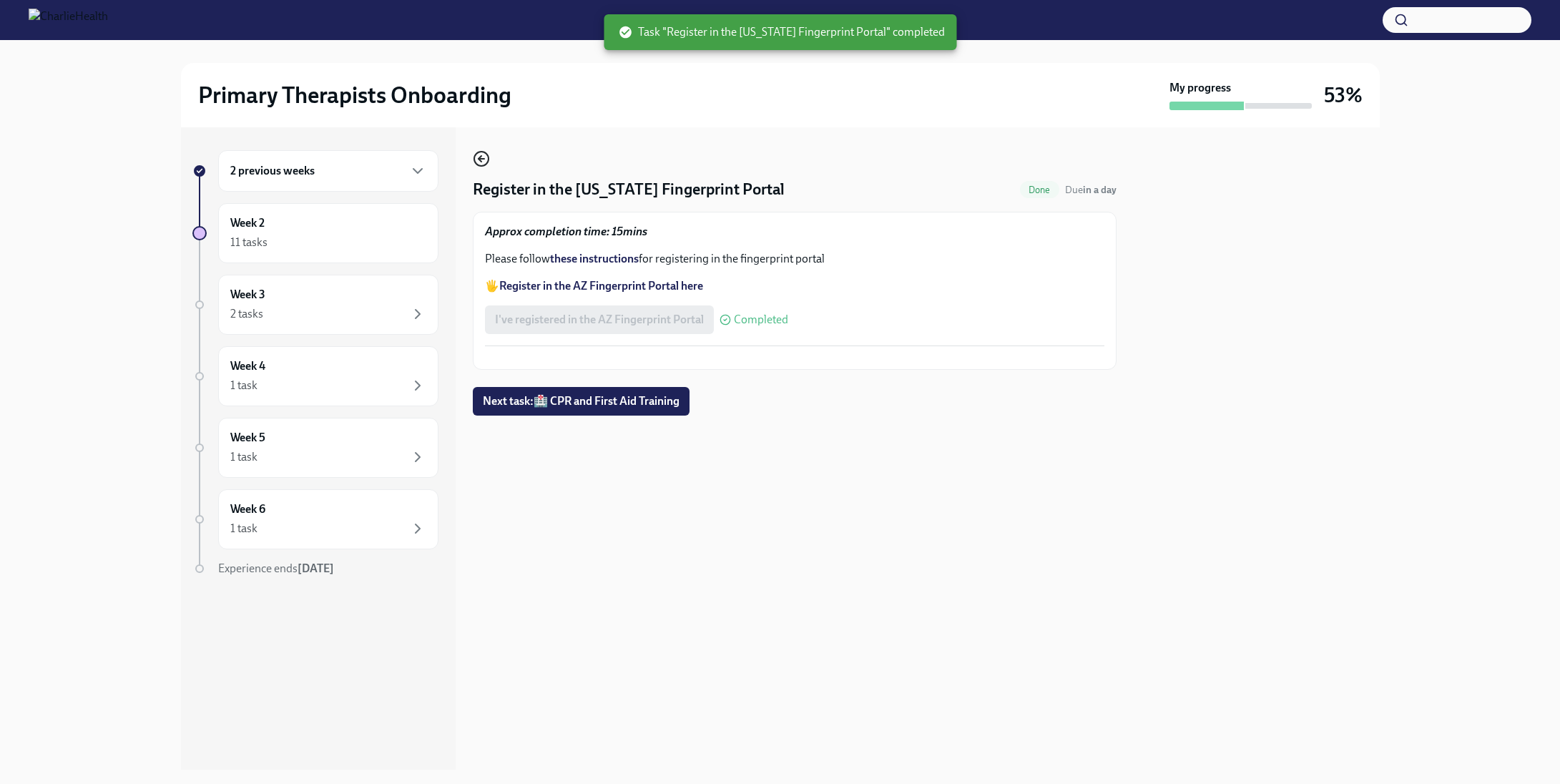
click at [475, 164] on icon "button" at bounding box center [481, 158] width 17 height 17
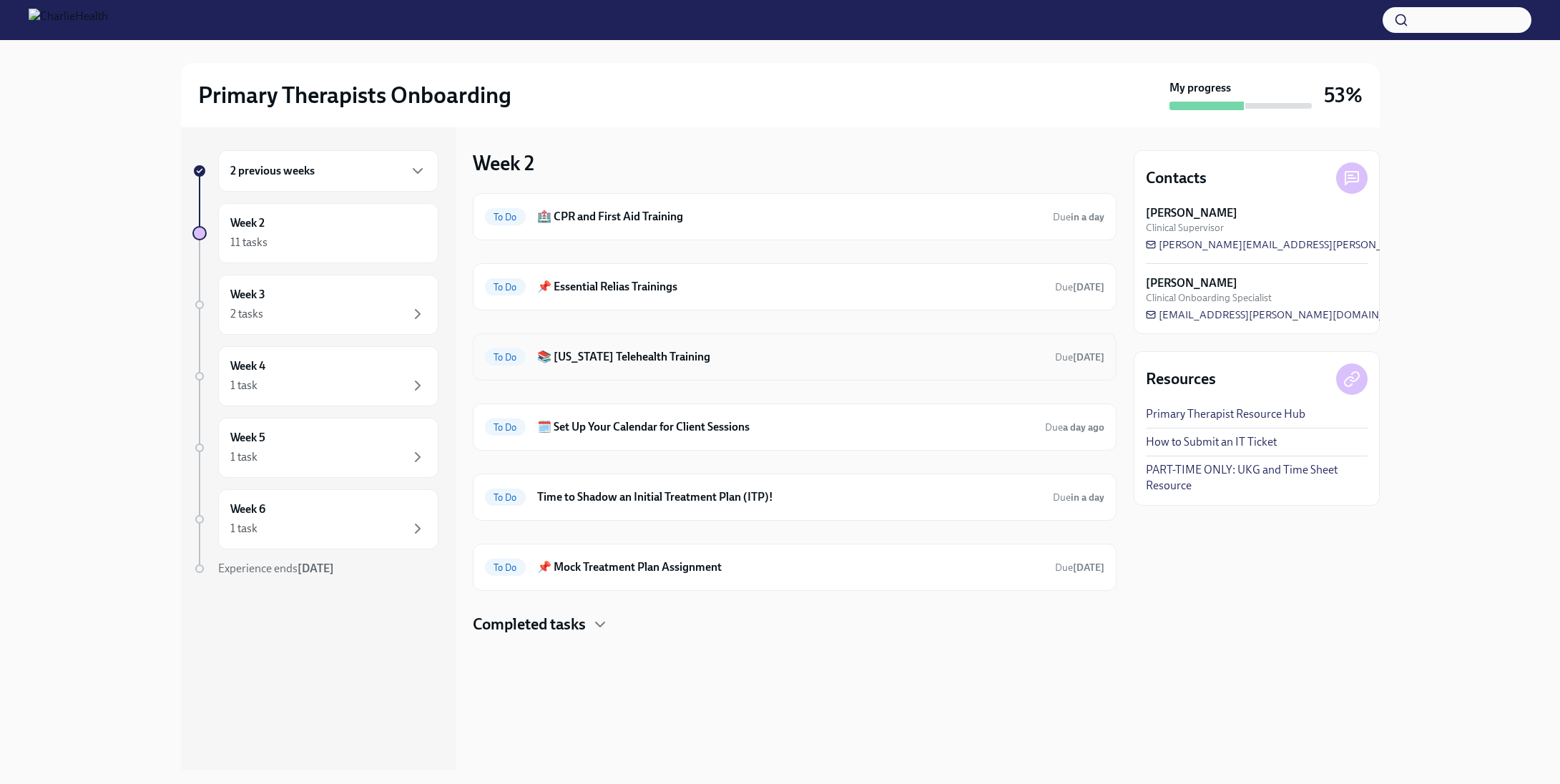
click at [596, 340] on div "To Do 📚 [US_STATE] Telehealth Training Due [DATE]" at bounding box center [795, 356] width 644 height 47
click at [596, 369] on div "To Do 📚 [US_STATE] Telehealth Training Due [DATE]" at bounding box center [795, 356] width 644 height 47
click at [598, 354] on h6 "📚 [US_STATE] Telehealth Training" at bounding box center [791, 356] width 507 height 16
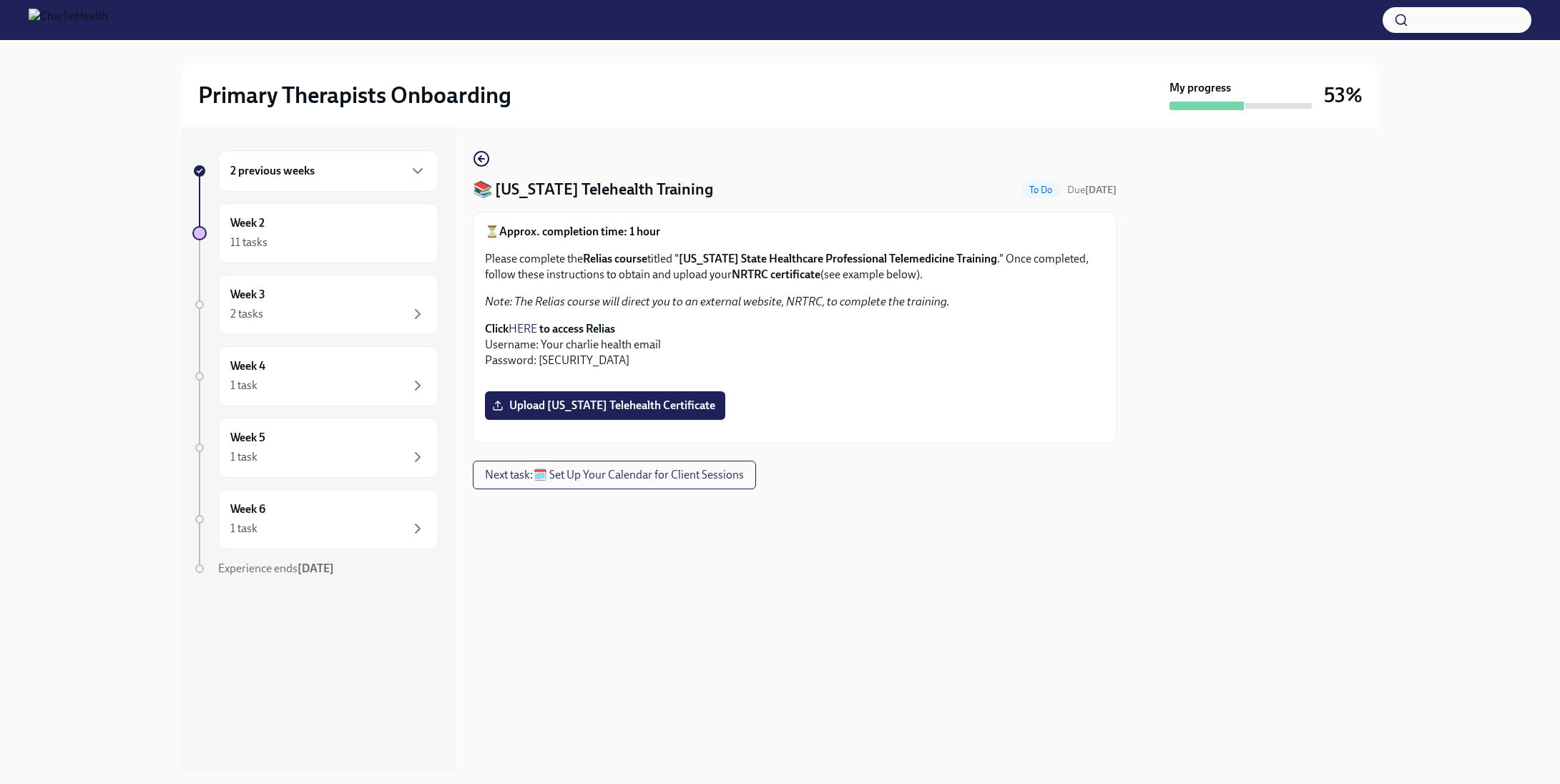
scroll to position [43, 0]
